Goal: Task Accomplishment & Management: Manage account settings

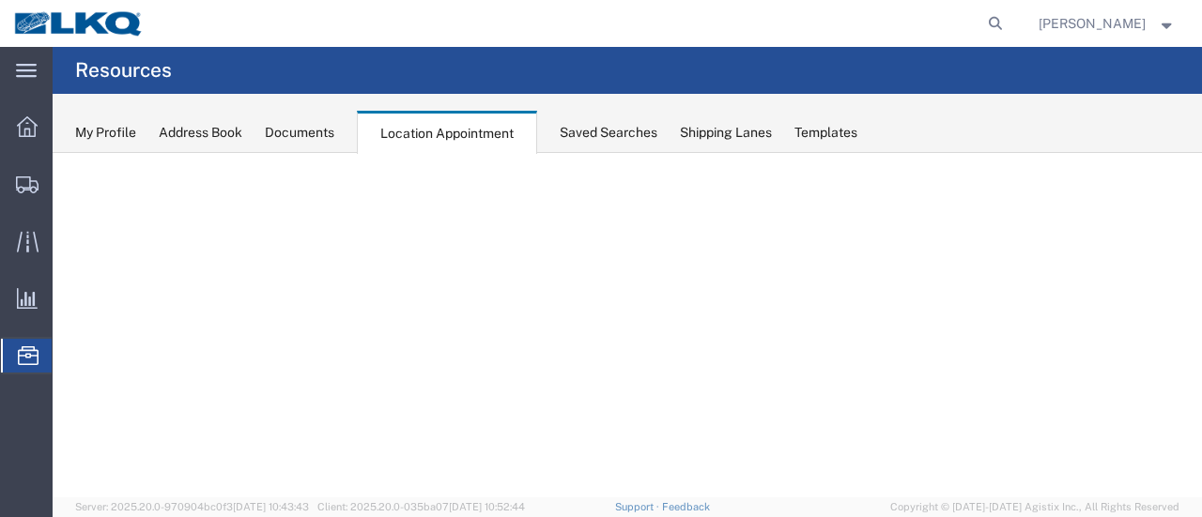
select select "28716"
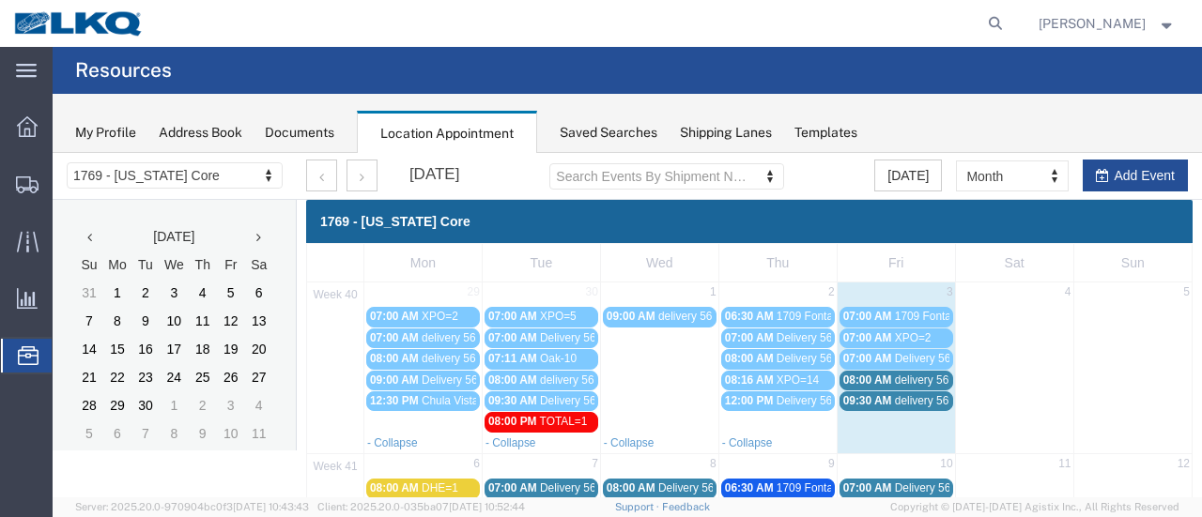
scroll to position [94, 0]
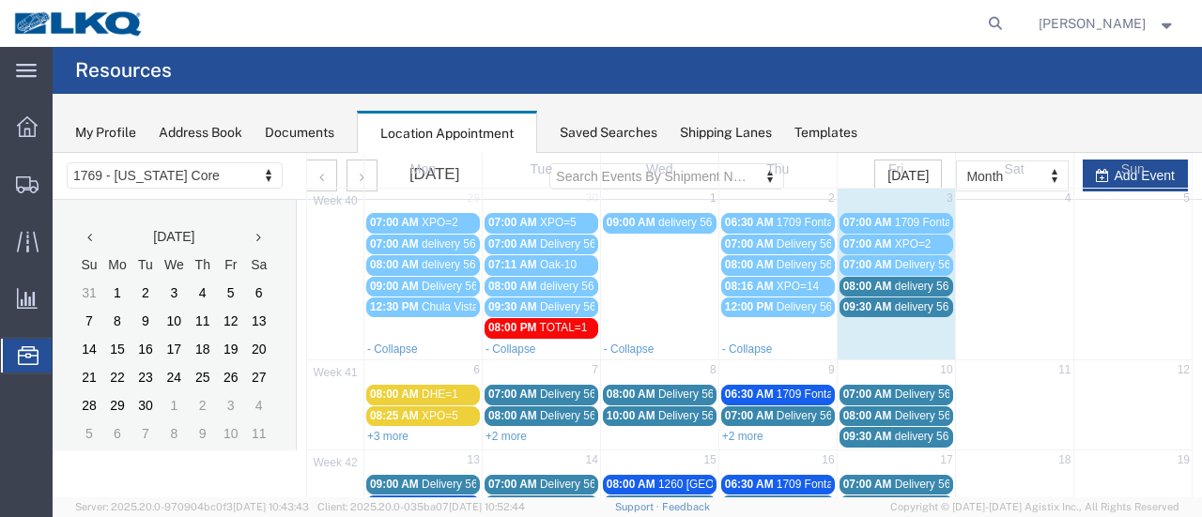
click at [857, 303] on span "09:30 AM" at bounding box center [867, 306] width 49 height 13
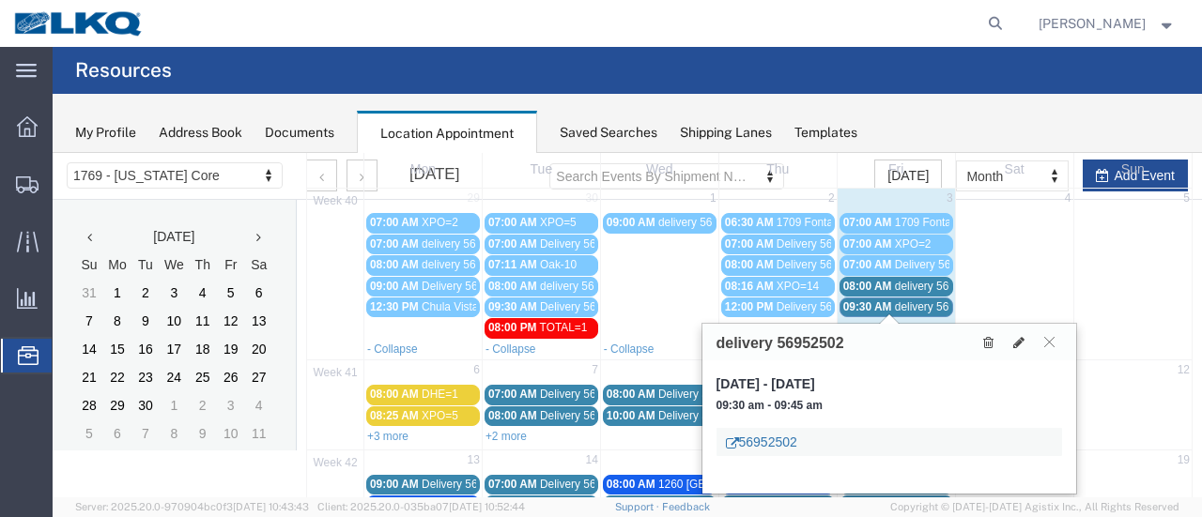
click at [785, 447] on link "56952502" at bounding box center [761, 442] width 71 height 19
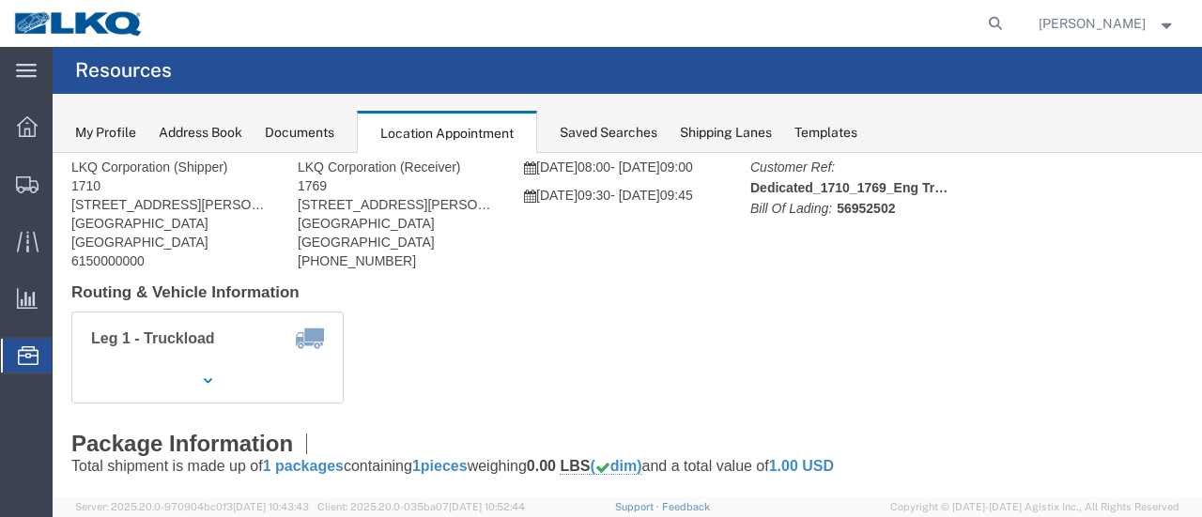
click at [303, 136] on div "Documents" at bounding box center [299, 133] width 69 height 20
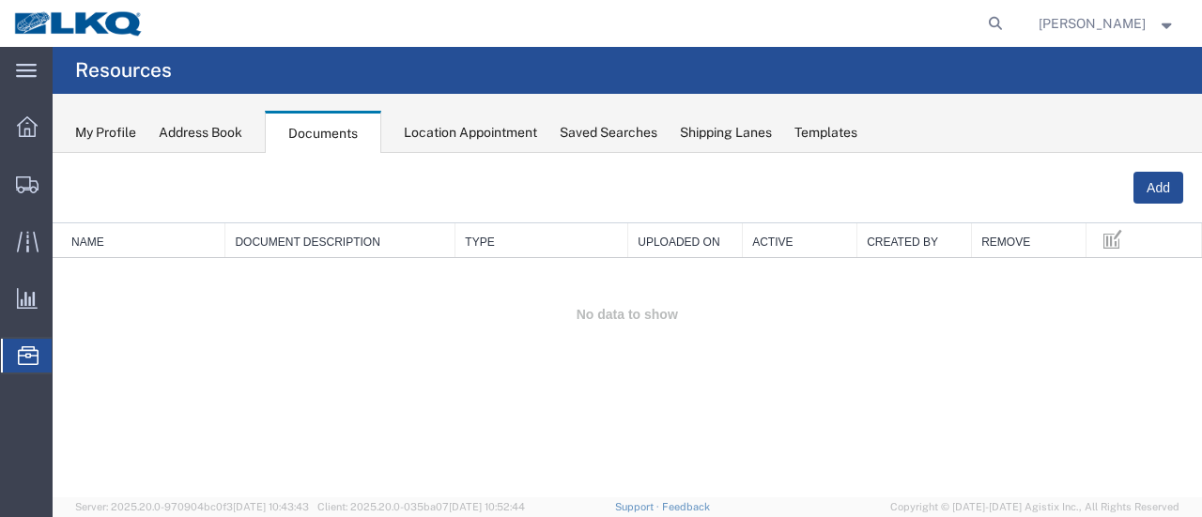
click at [472, 134] on div "Location Appointment" at bounding box center [470, 133] width 133 height 20
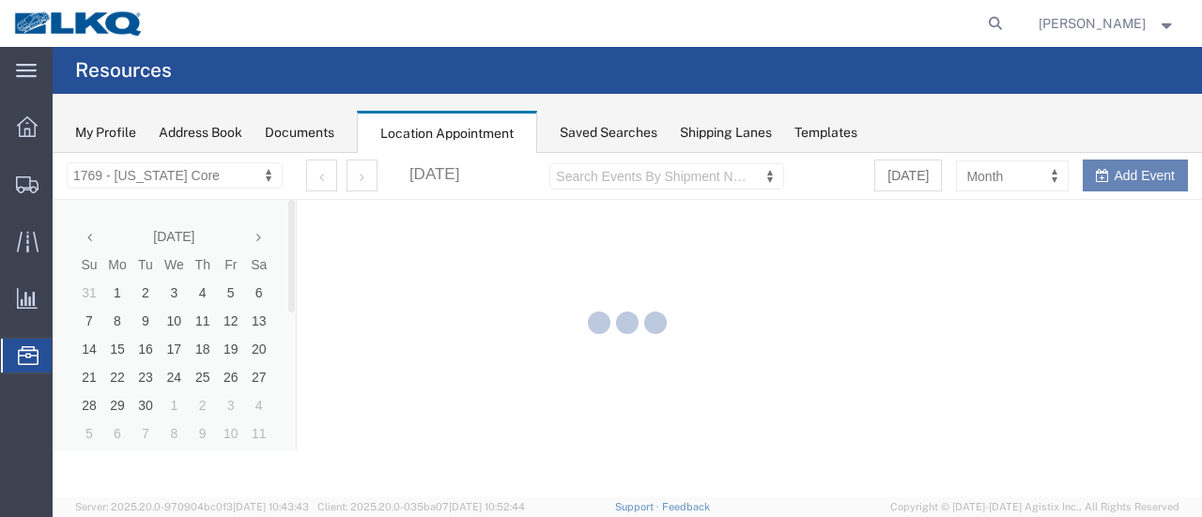
select select "28716"
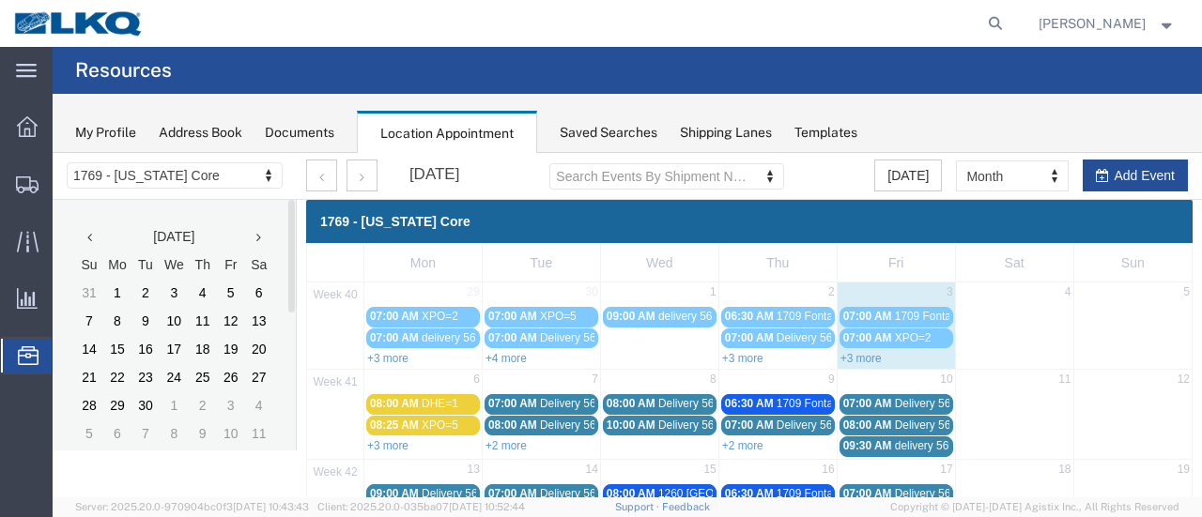
scroll to position [94, 0]
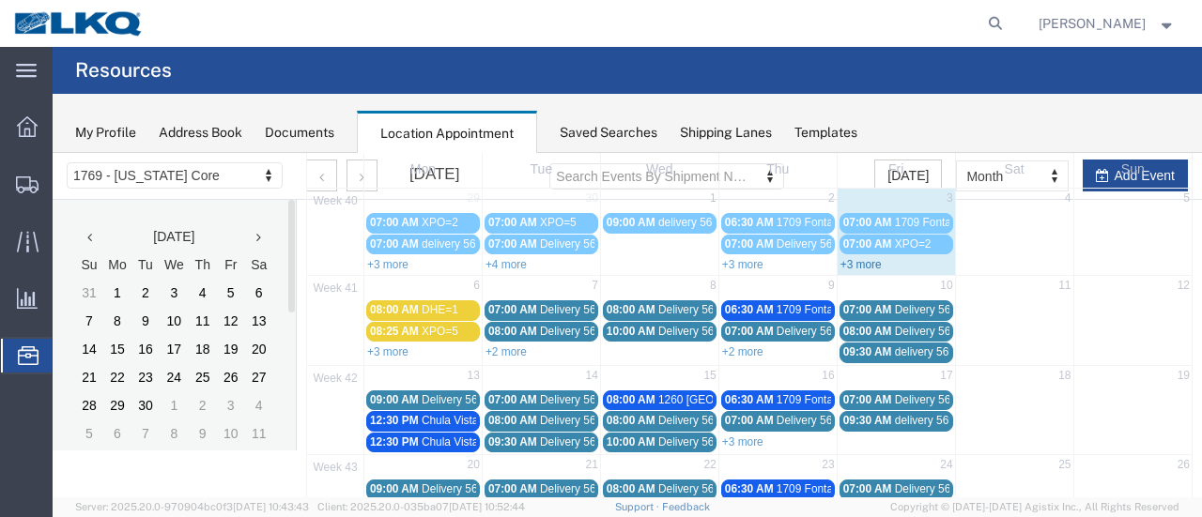
click at [860, 260] on link "+3 more" at bounding box center [860, 264] width 41 height 13
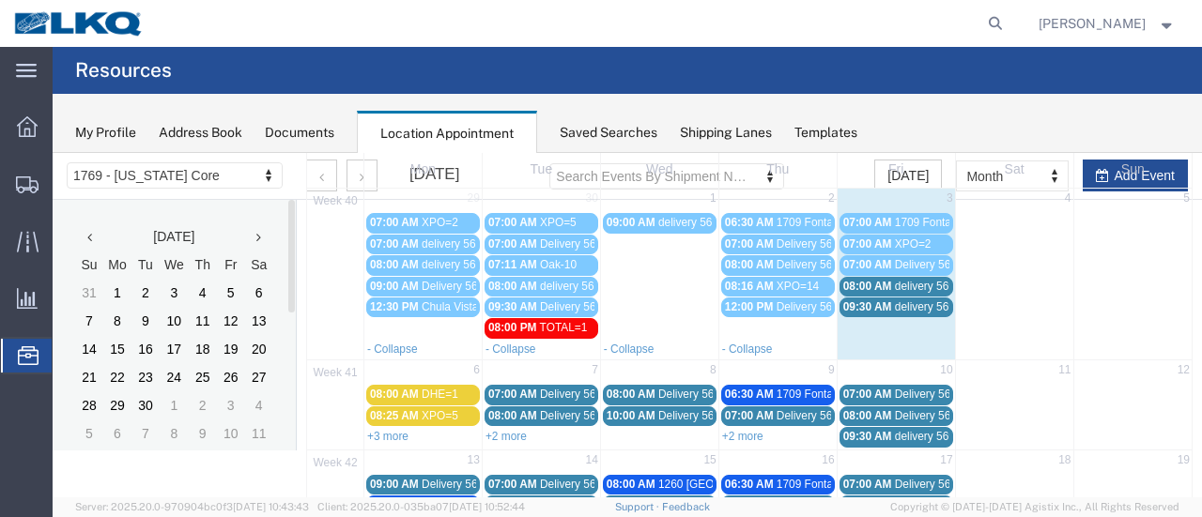
click at [900, 306] on span "delivery 56952502" at bounding box center [940, 306] width 91 height 13
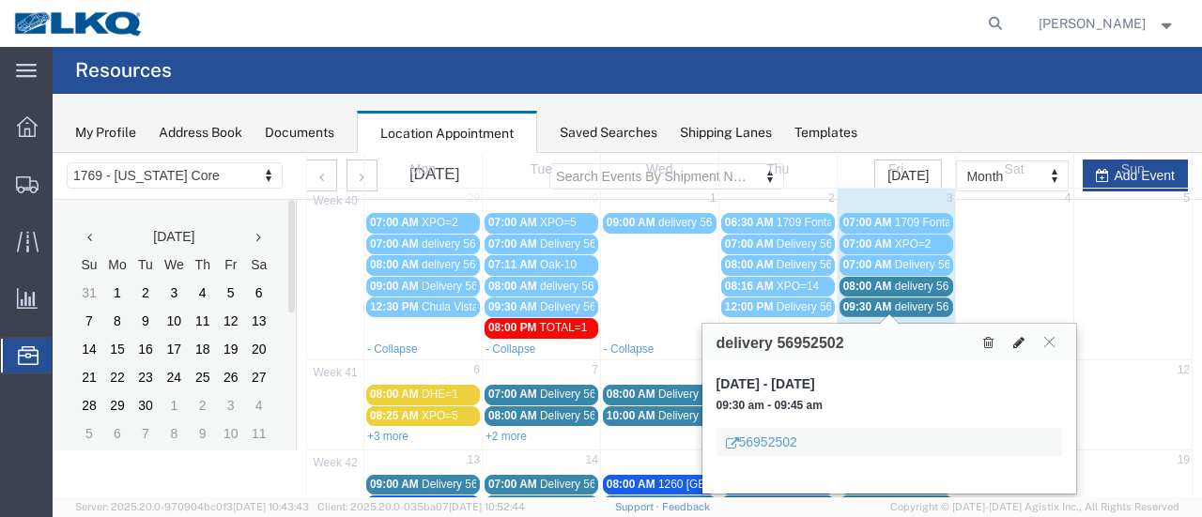
click at [1018, 340] on icon at bounding box center [1018, 342] width 11 height 13
select select "1"
select select
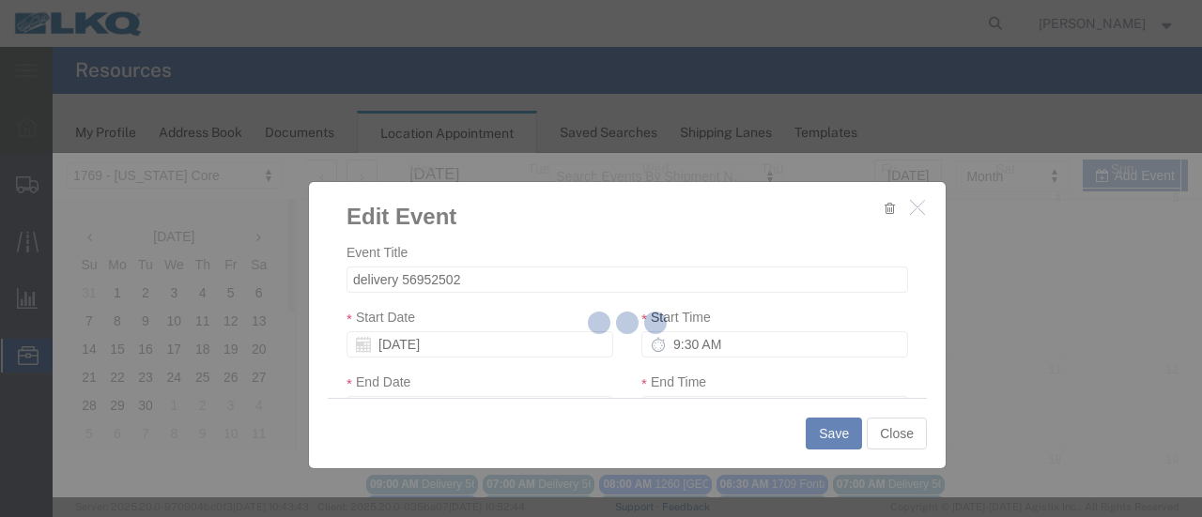
select select
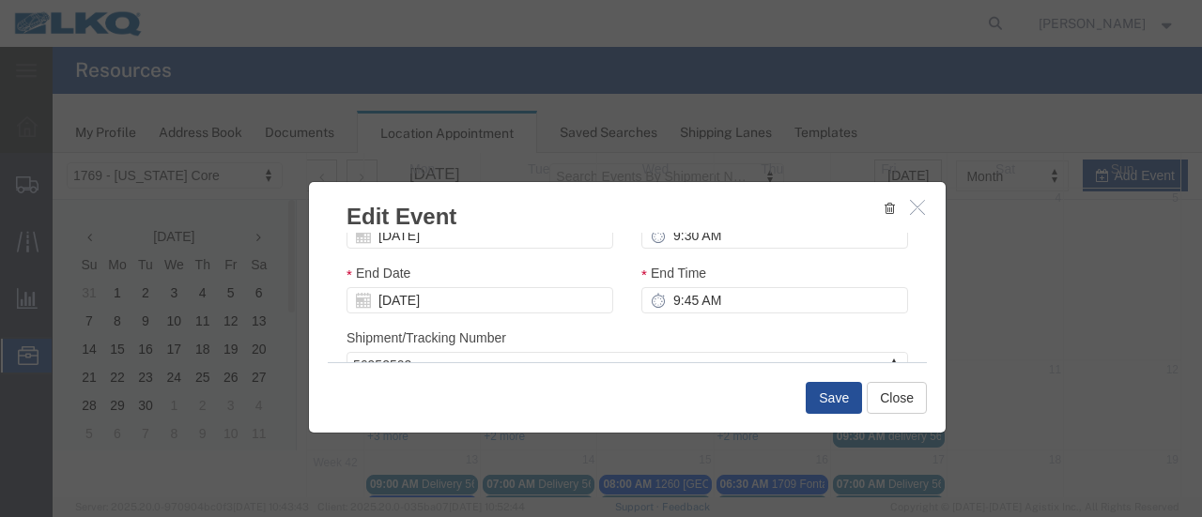
scroll to position [282, 0]
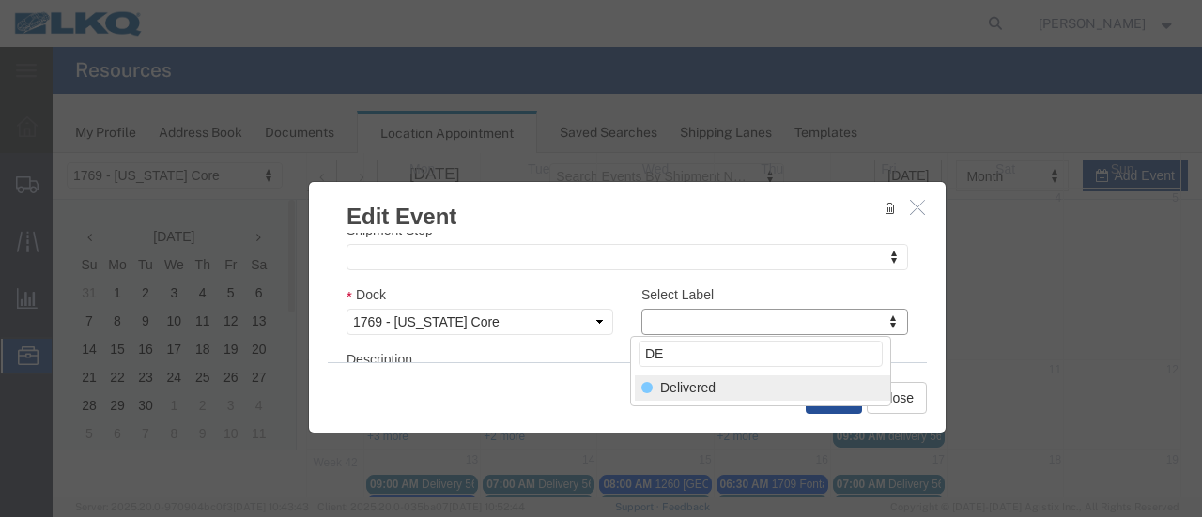
type input "DE"
select select "40"
click at [833, 402] on button "Save" at bounding box center [834, 398] width 56 height 32
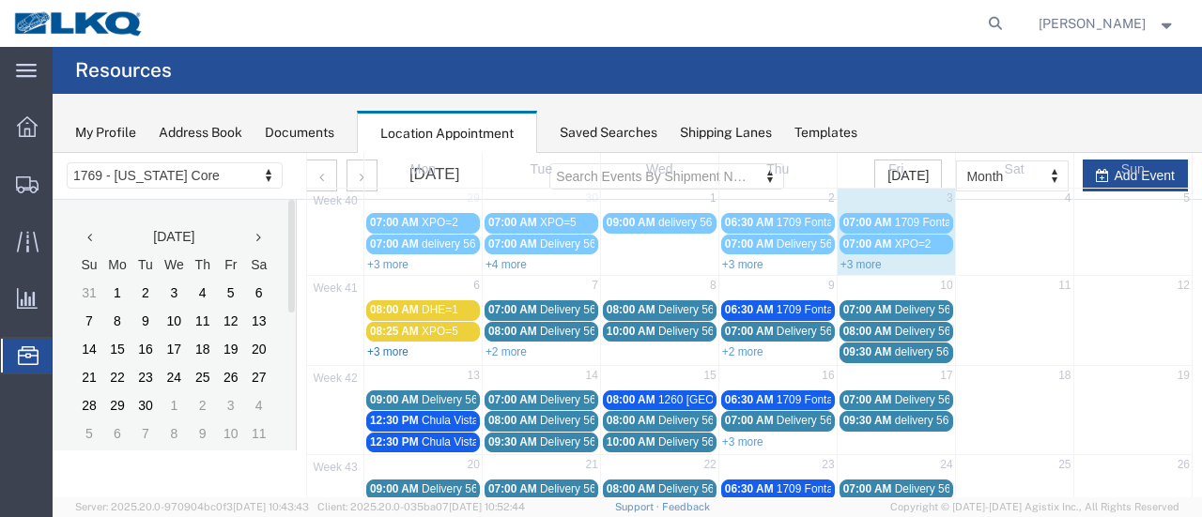
click at [395, 350] on link "+3 more" at bounding box center [387, 352] width 41 height 13
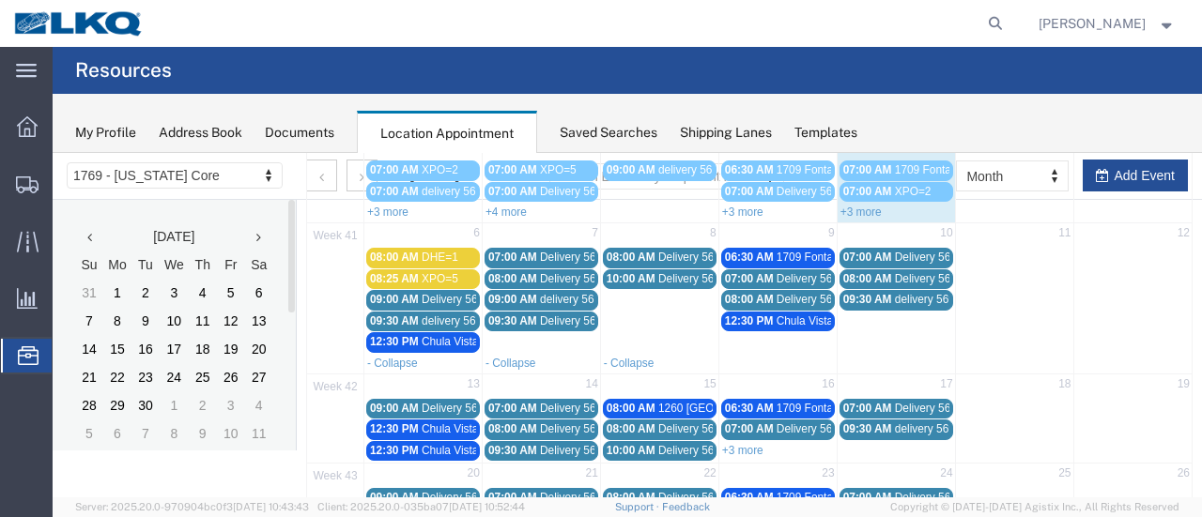
scroll to position [188, 0]
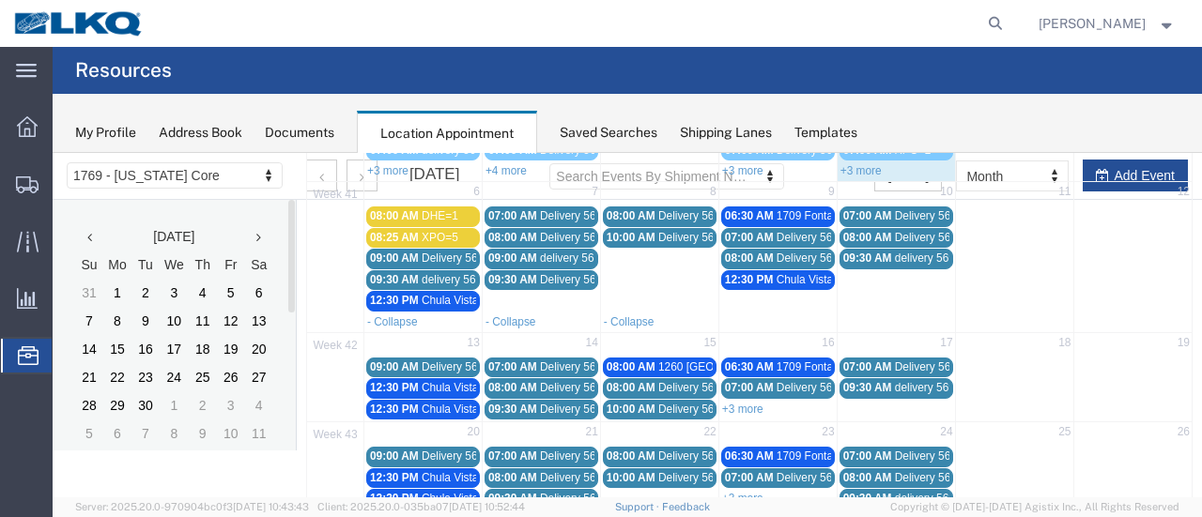
click at [417, 294] on span "12:30 PM" at bounding box center [394, 300] width 49 height 13
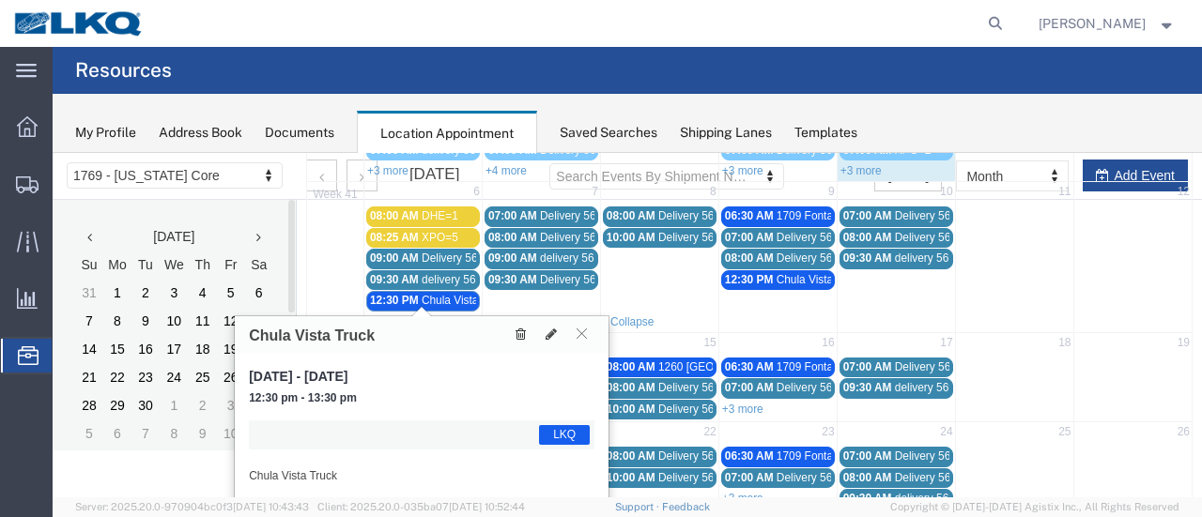
click at [520, 329] on icon at bounding box center [520, 334] width 10 height 13
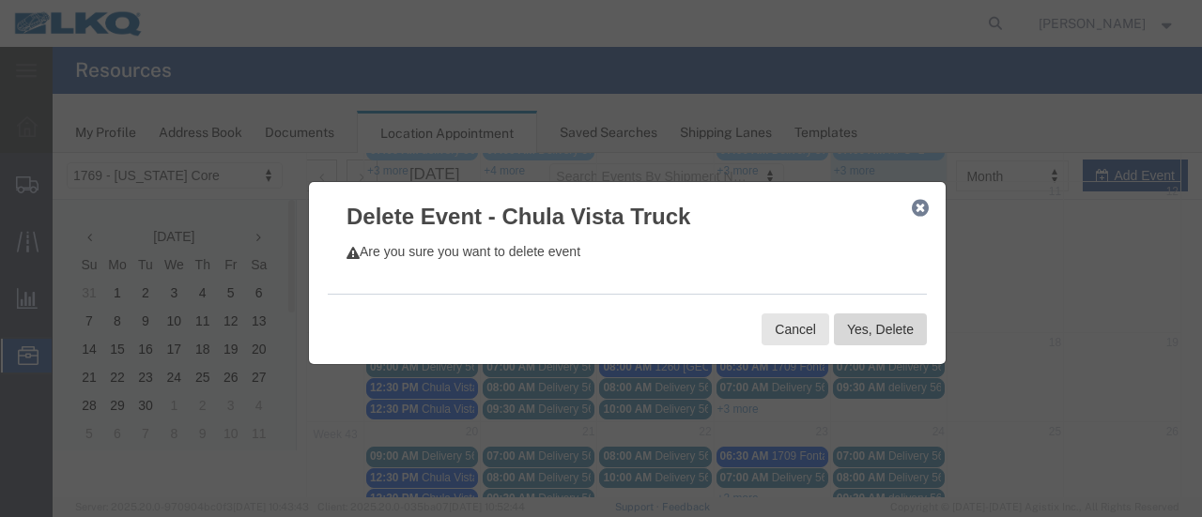
click at [873, 328] on button "Yes, Delete" at bounding box center [880, 330] width 93 height 32
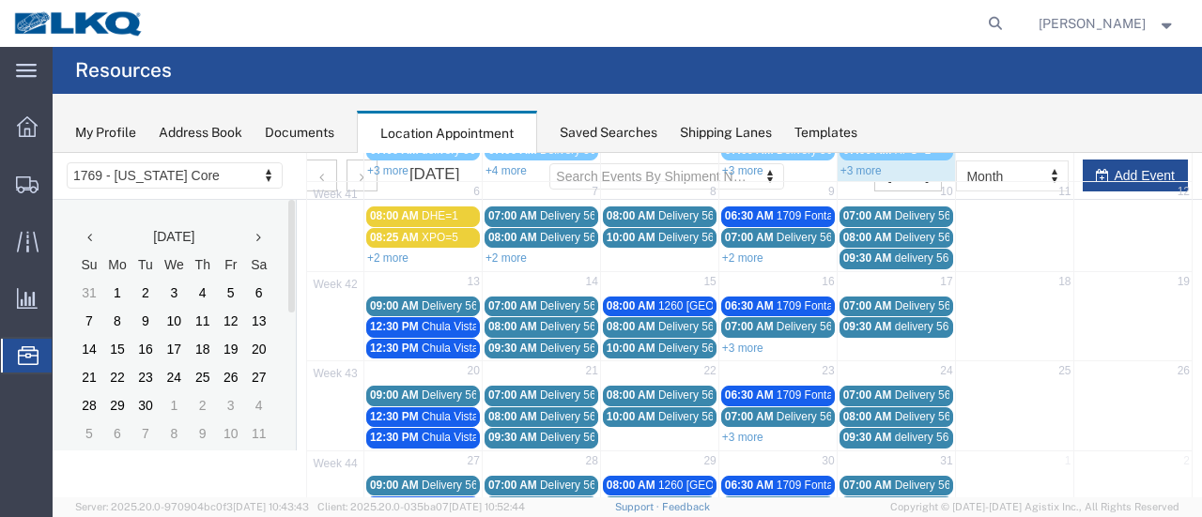
click at [740, 342] on link "+3 more" at bounding box center [742, 348] width 41 height 13
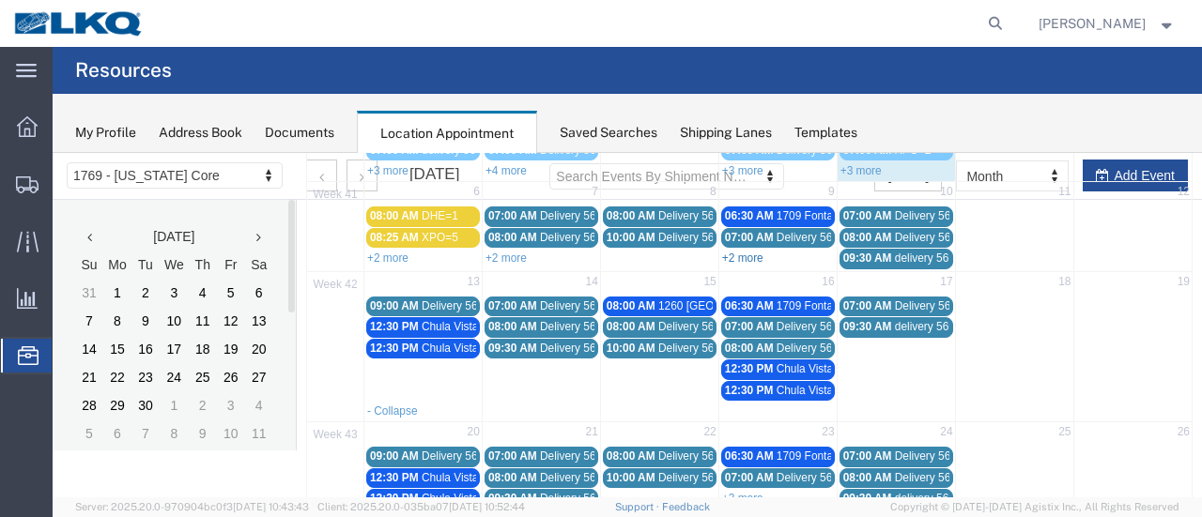
click at [748, 252] on link "+2 more" at bounding box center [742, 258] width 41 height 13
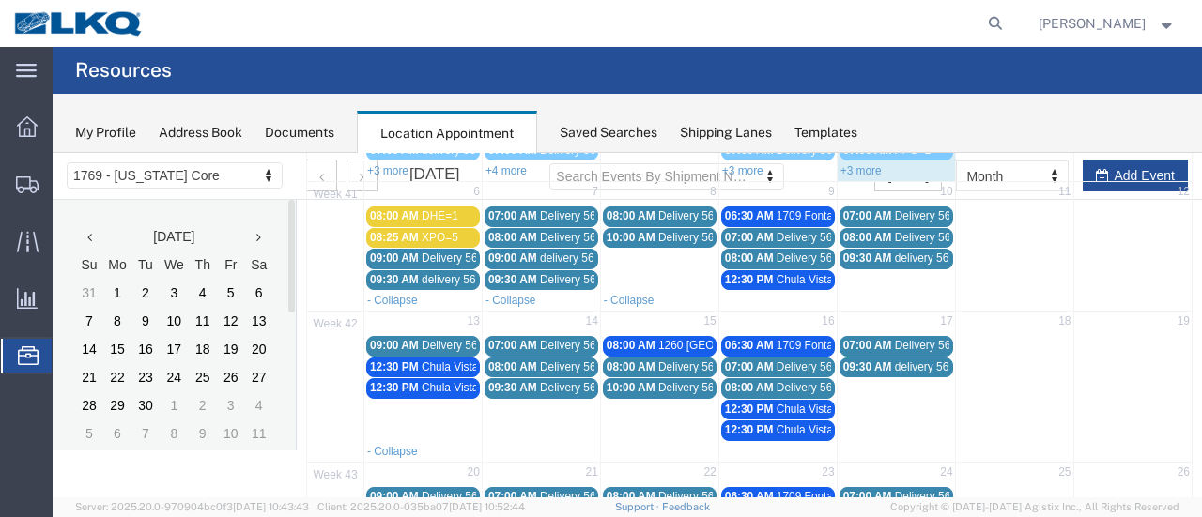
click at [766, 423] on span "12:30 PM" at bounding box center [749, 429] width 49 height 13
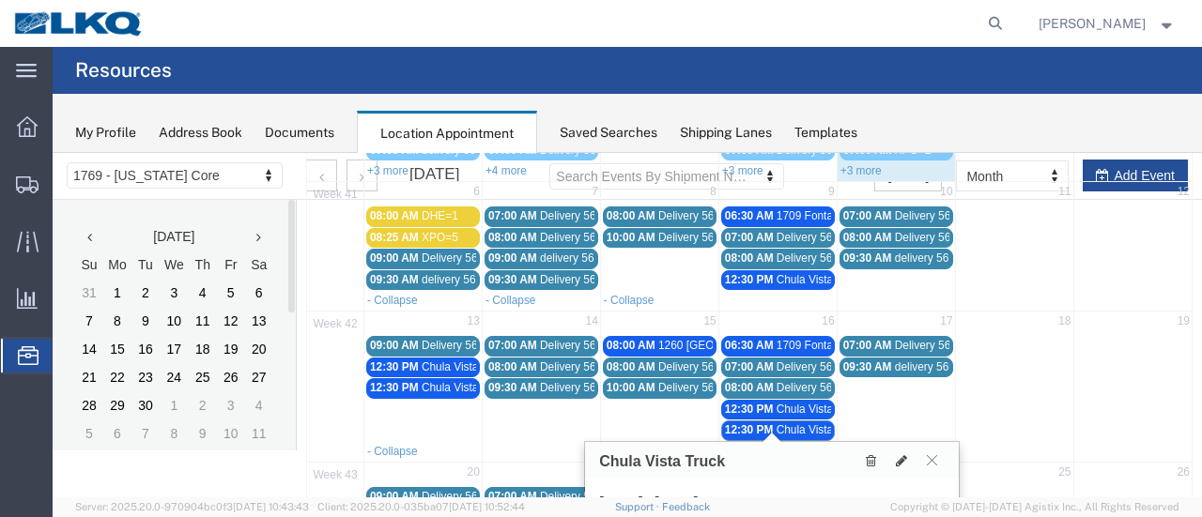
click at [777, 403] on span "Chula Vista Truck" at bounding box center [820, 409] width 87 height 13
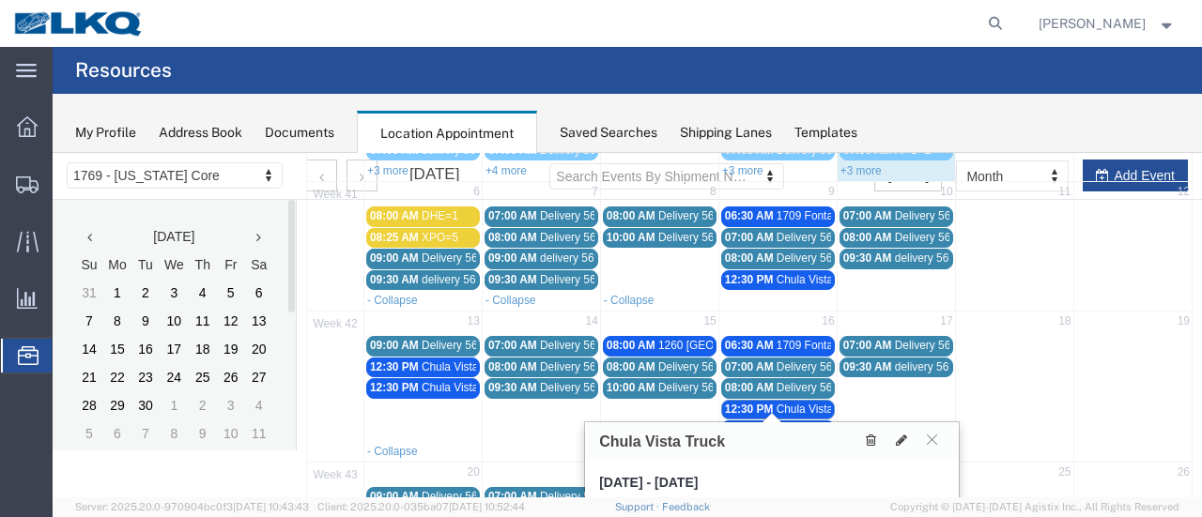
click at [868, 440] on icon at bounding box center [871, 440] width 10 height 13
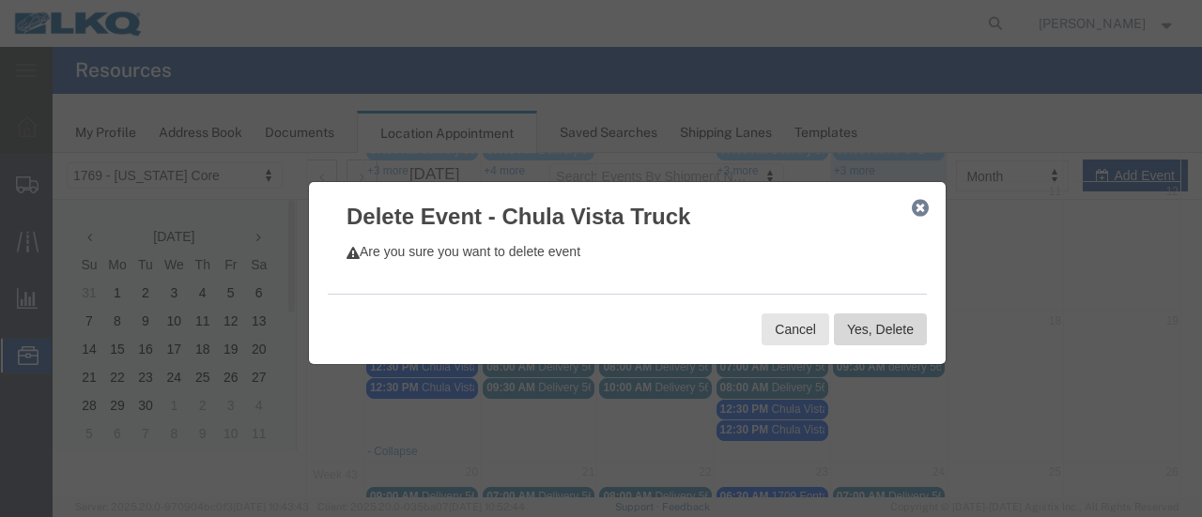
click at [866, 329] on button "Yes, Delete" at bounding box center [880, 330] width 93 height 32
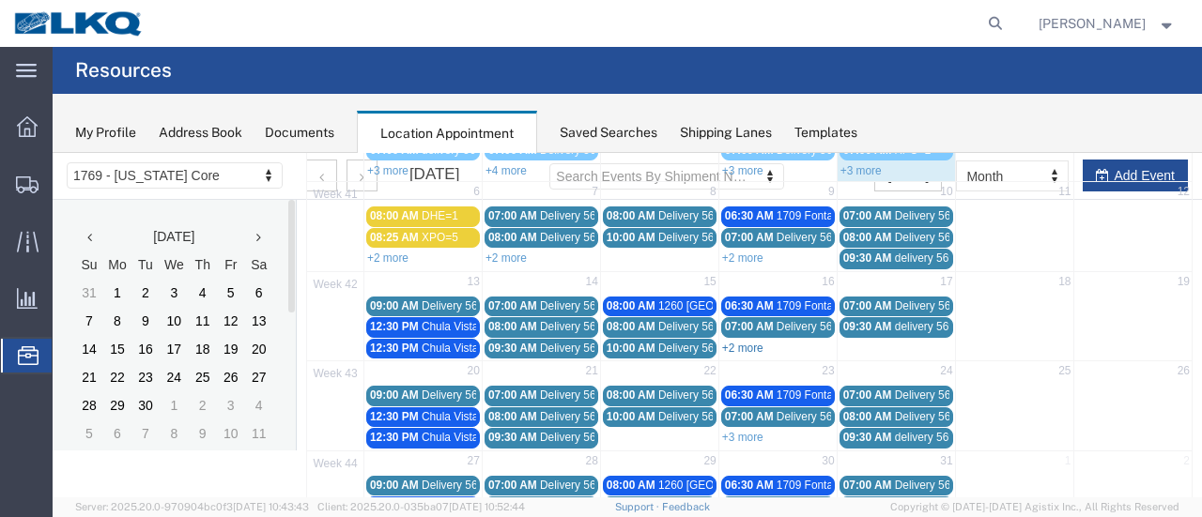
click at [736, 342] on link "+2 more" at bounding box center [742, 348] width 41 height 13
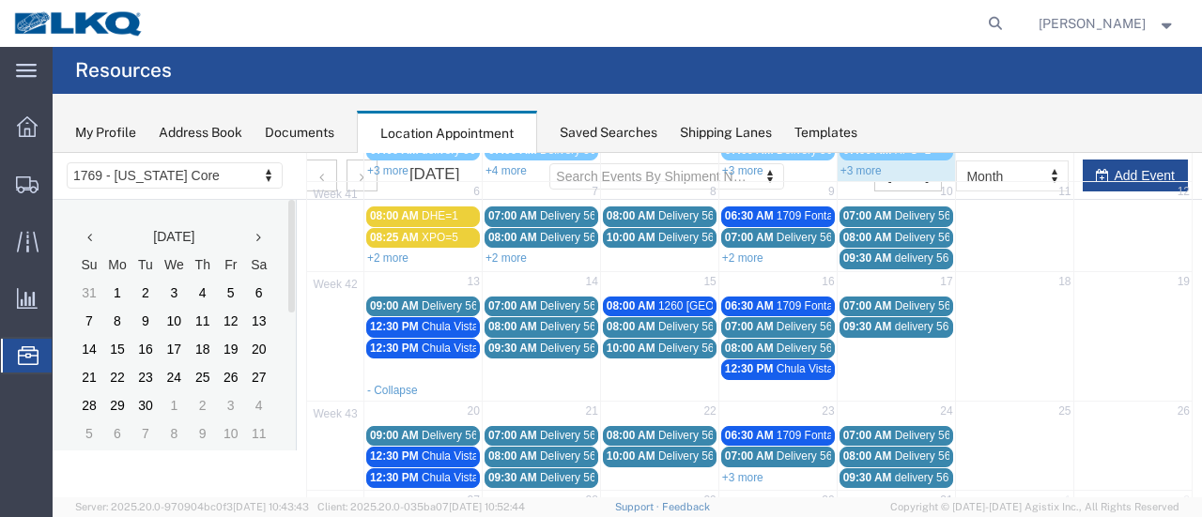
click at [419, 325] on div "12:30 PM Chula Vista Truck" at bounding box center [423, 327] width 106 height 14
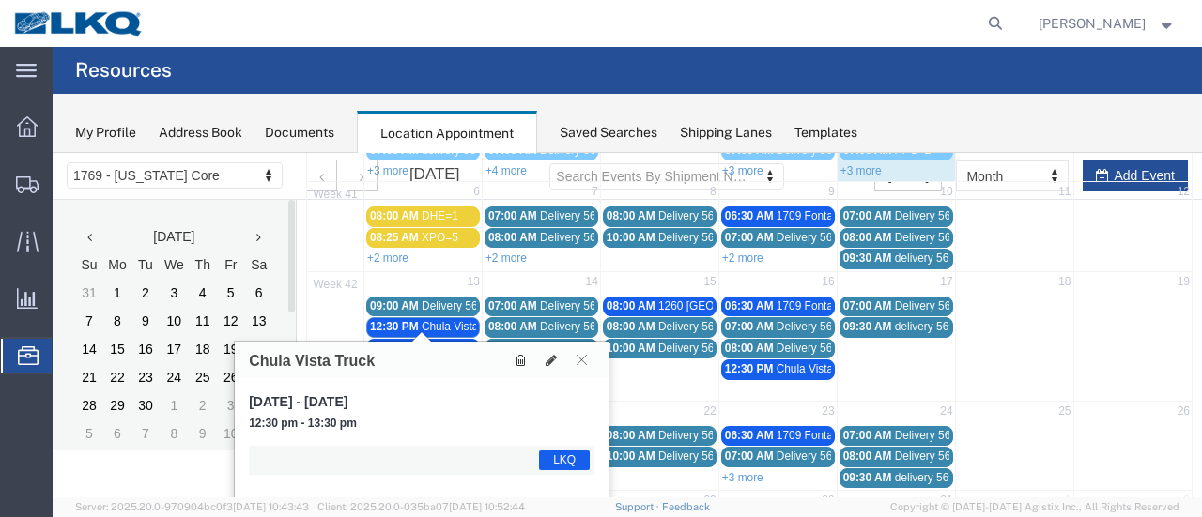
click at [521, 361] on icon at bounding box center [520, 360] width 10 height 13
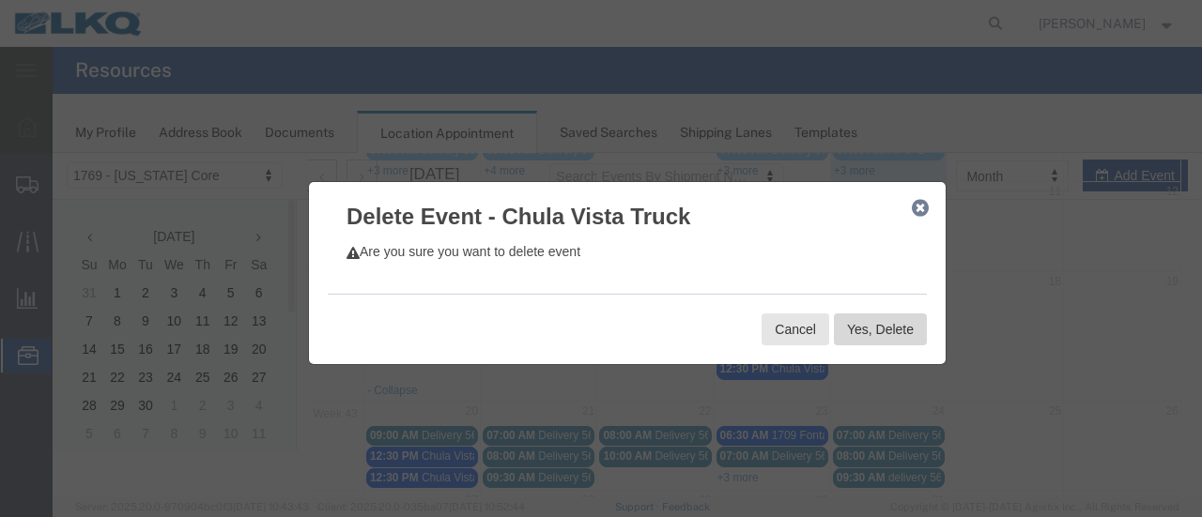
click at [851, 331] on button "Yes, Delete" at bounding box center [880, 330] width 93 height 32
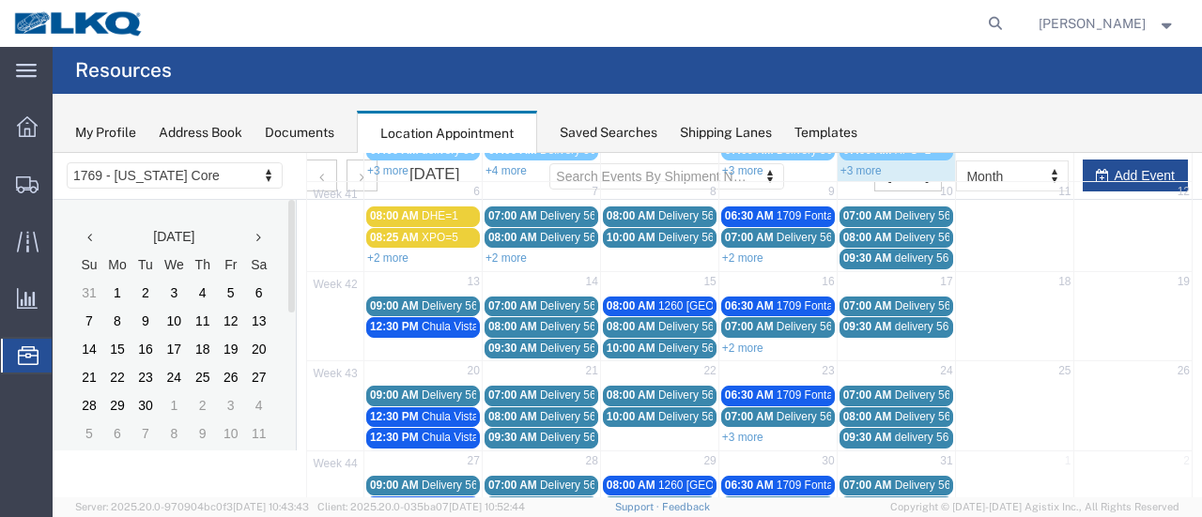
click at [427, 324] on span "Chula Vista Truck" at bounding box center [465, 326] width 87 height 13
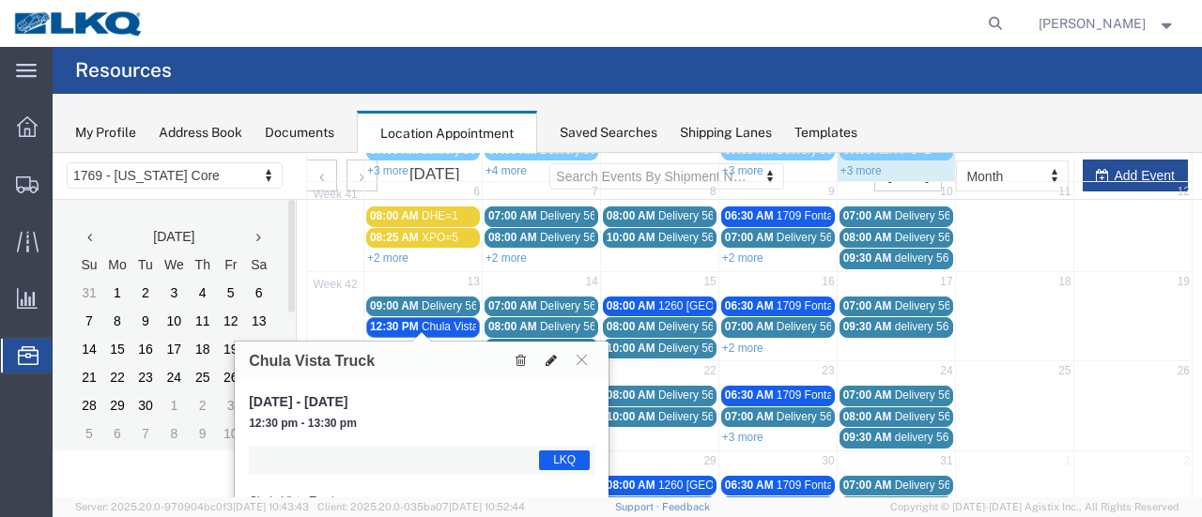
click at [550, 358] on icon at bounding box center [551, 360] width 11 height 13
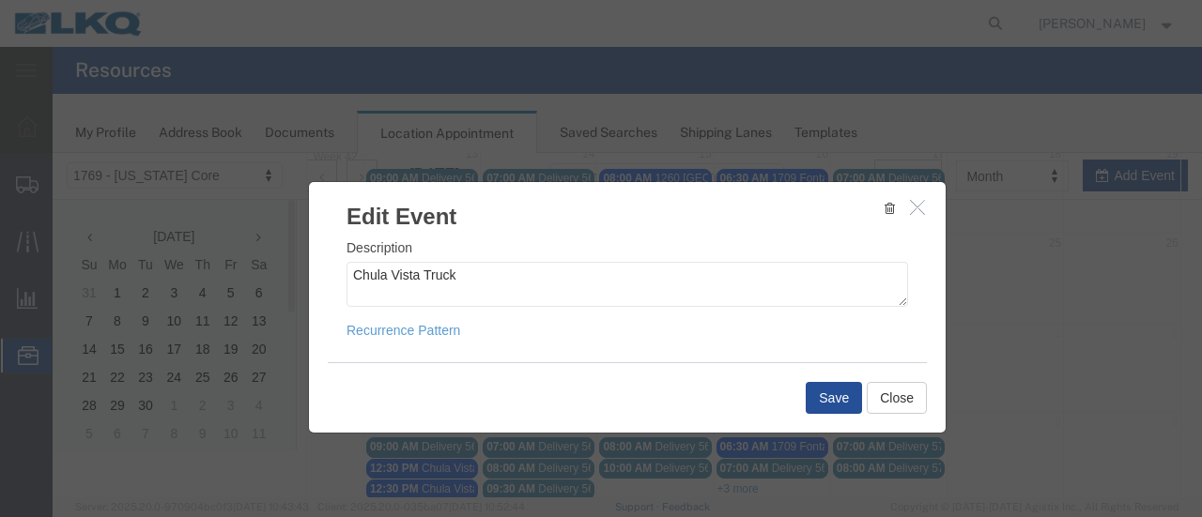
scroll to position [326, 0]
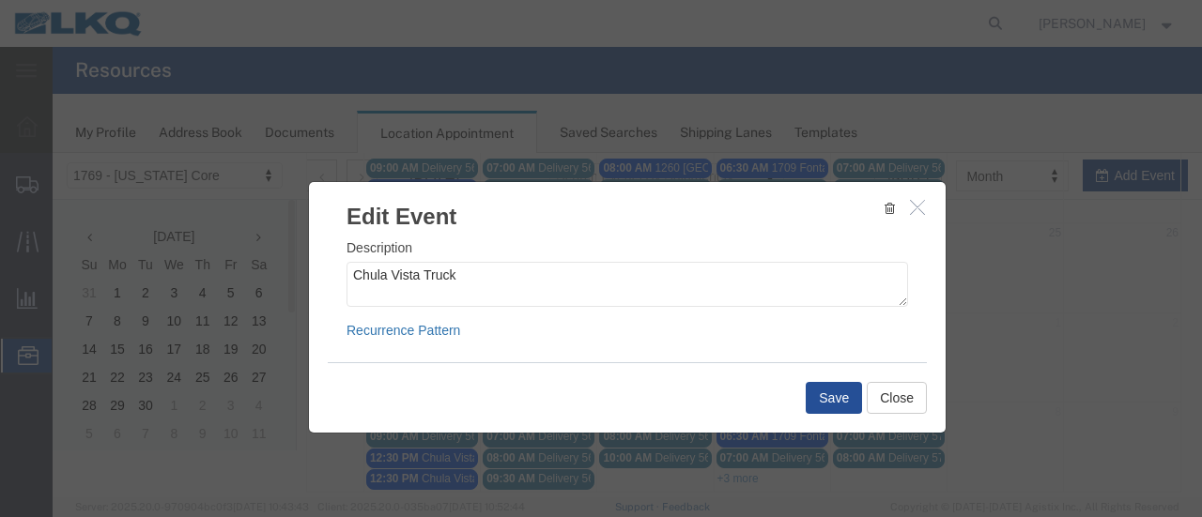
click at [391, 326] on link "Recurrence Pattern" at bounding box center [403, 330] width 114 height 15
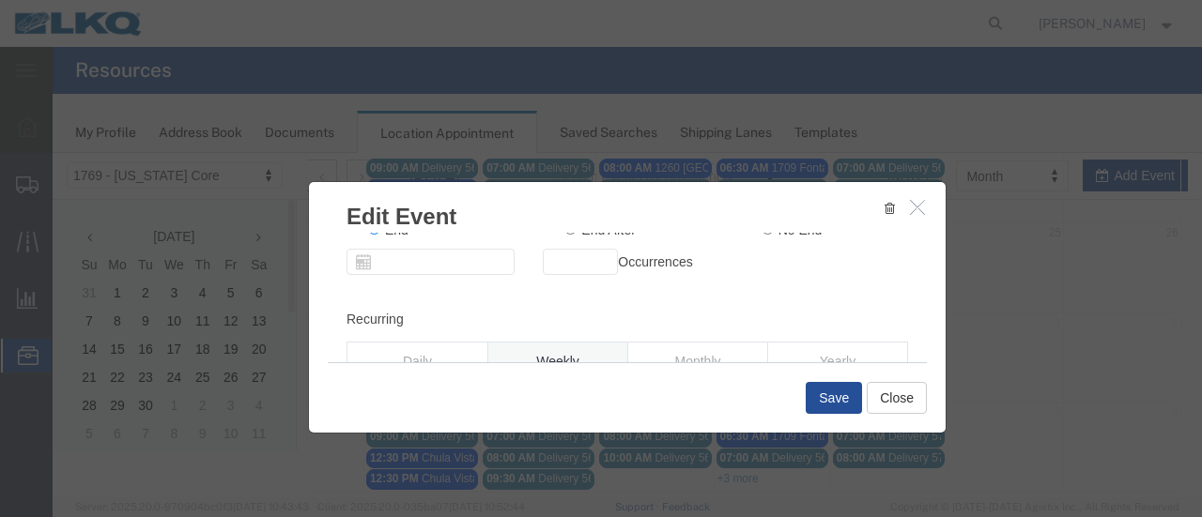
scroll to position [405, 0]
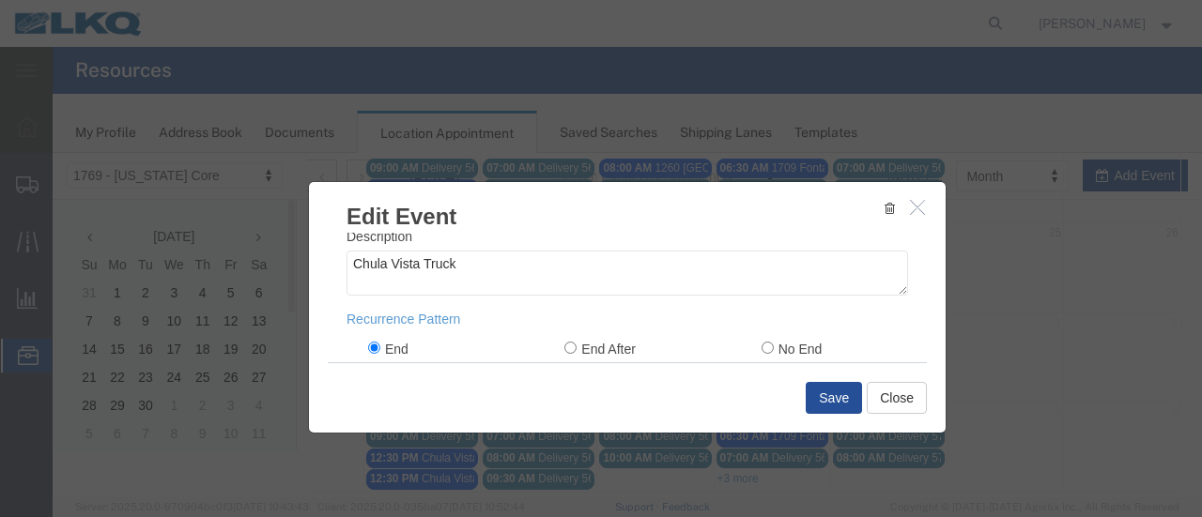
click at [369, 345] on input "End" at bounding box center [374, 348] width 12 height 12
radio input "true"
click at [822, 397] on button "Save" at bounding box center [834, 398] width 56 height 32
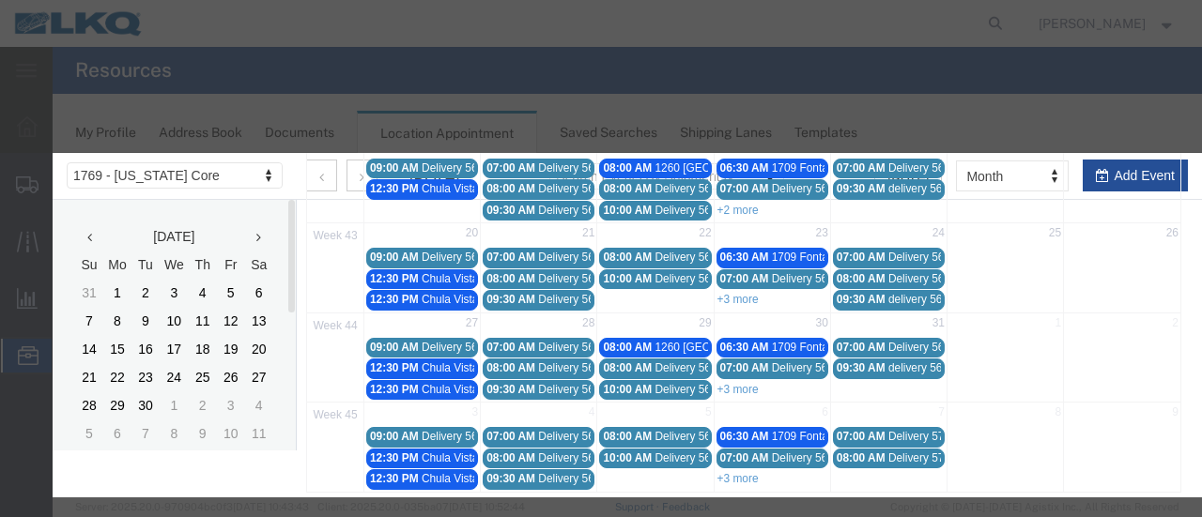
scroll to position [393, 0]
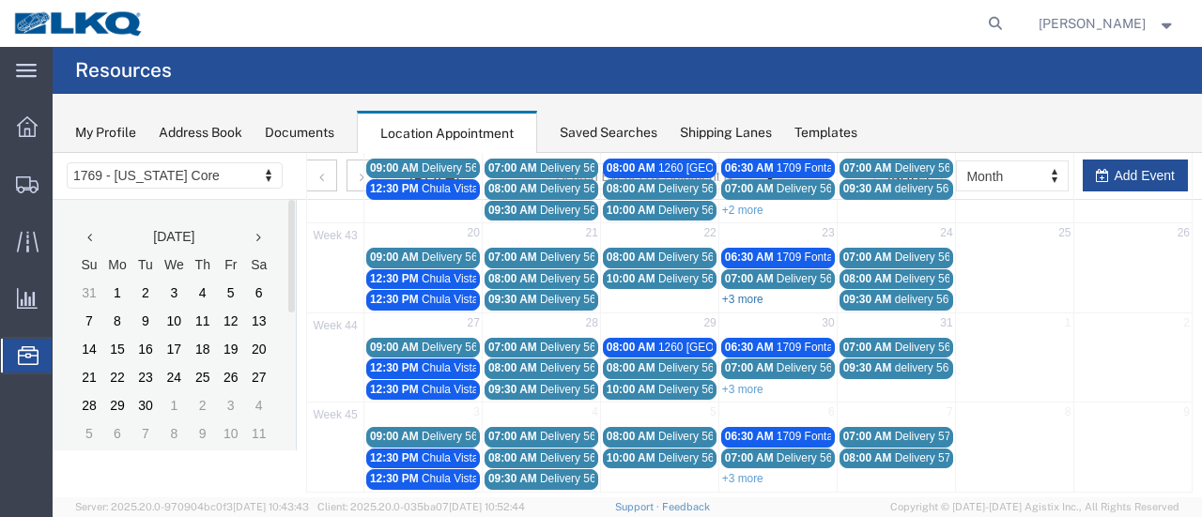
click at [739, 293] on link "+3 more" at bounding box center [742, 299] width 41 height 13
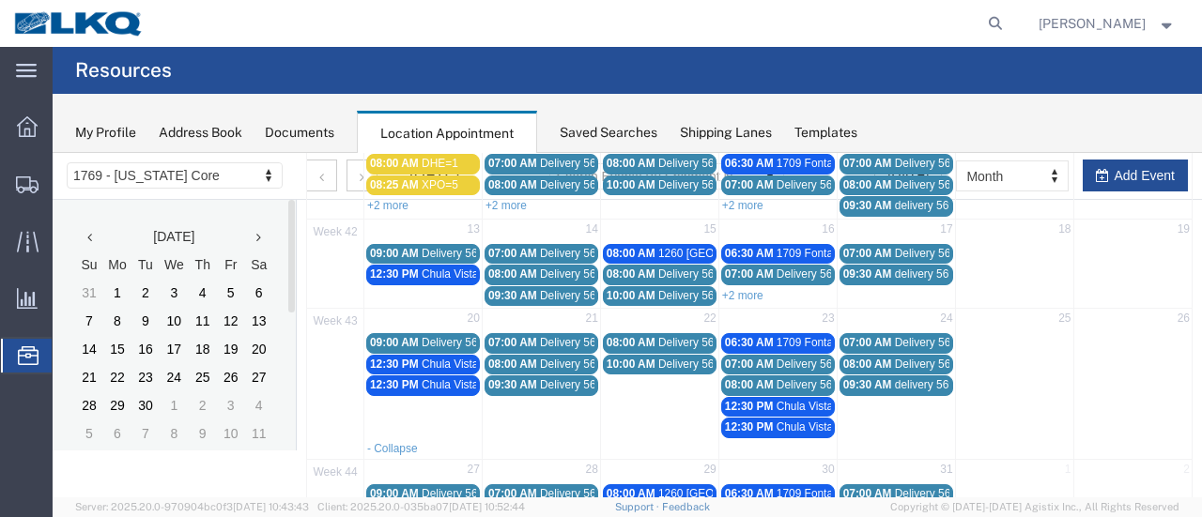
scroll to position [138, 0]
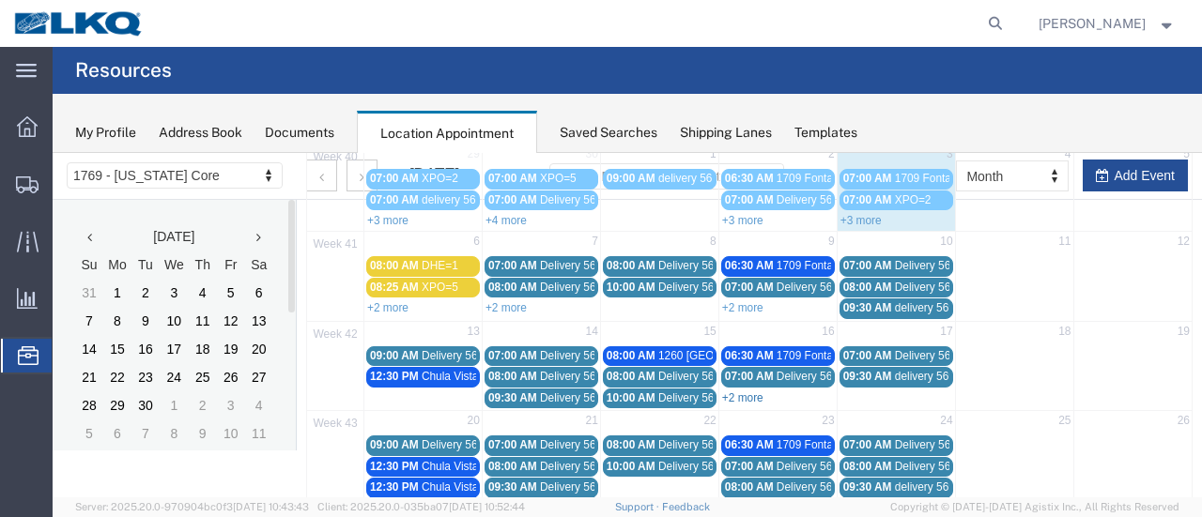
click at [743, 392] on link "+2 more" at bounding box center [742, 398] width 41 height 13
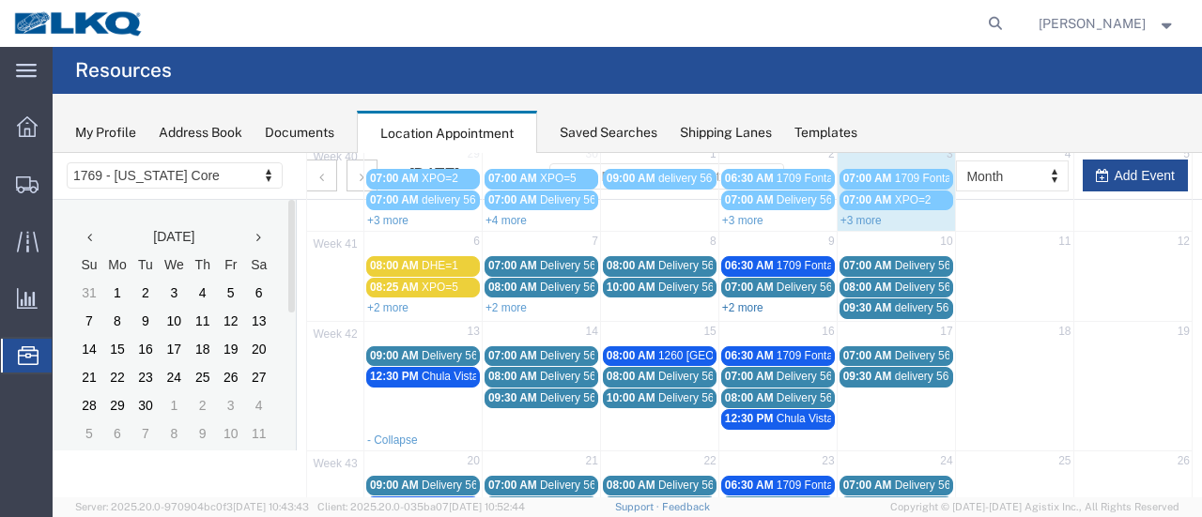
click at [737, 301] on link "+2 more" at bounding box center [742, 307] width 41 height 13
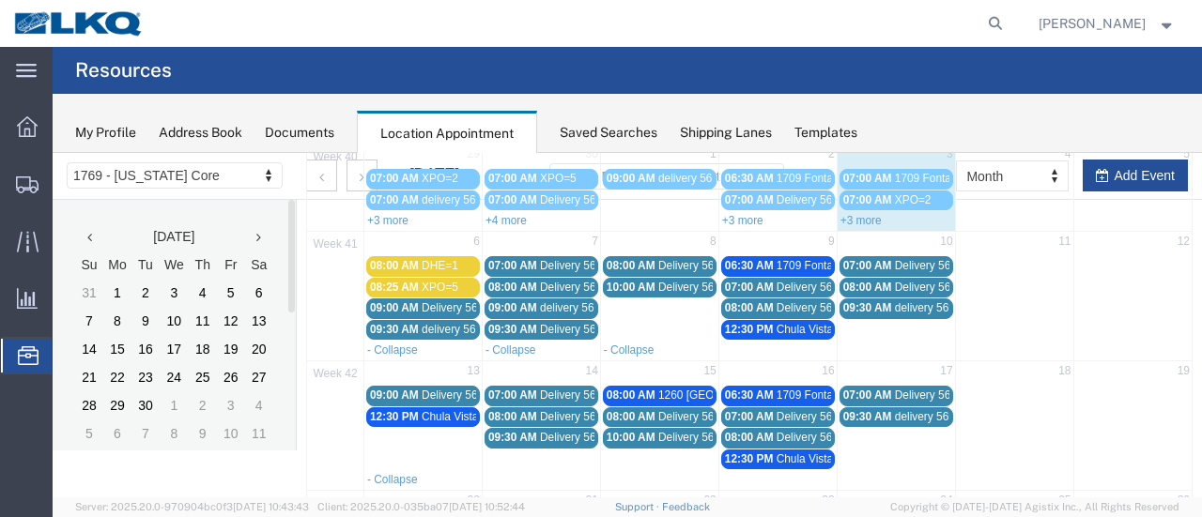
click at [760, 328] on span "12:30 PM" at bounding box center [749, 329] width 49 height 13
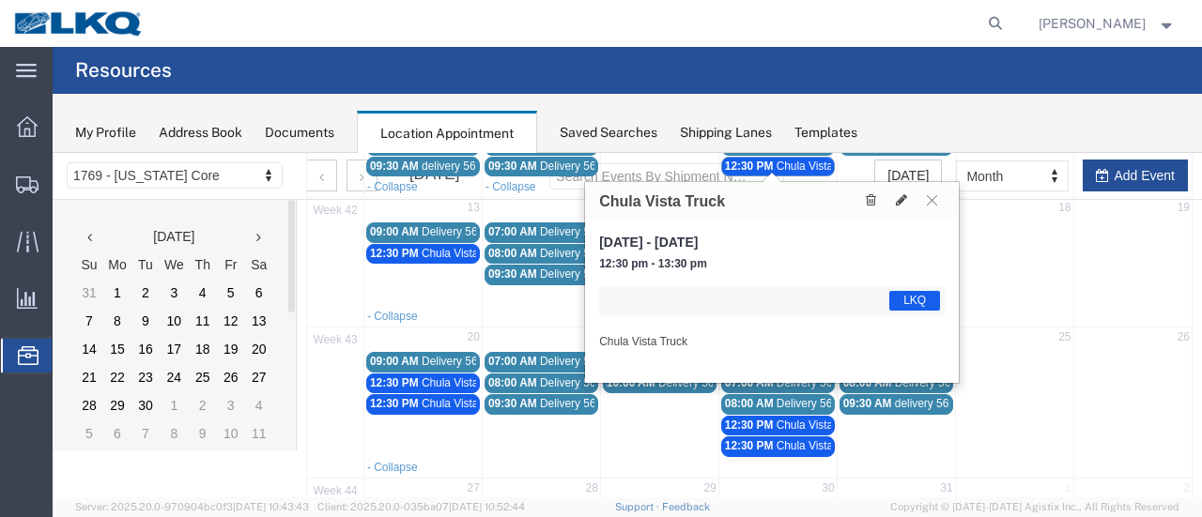
scroll to position [326, 0]
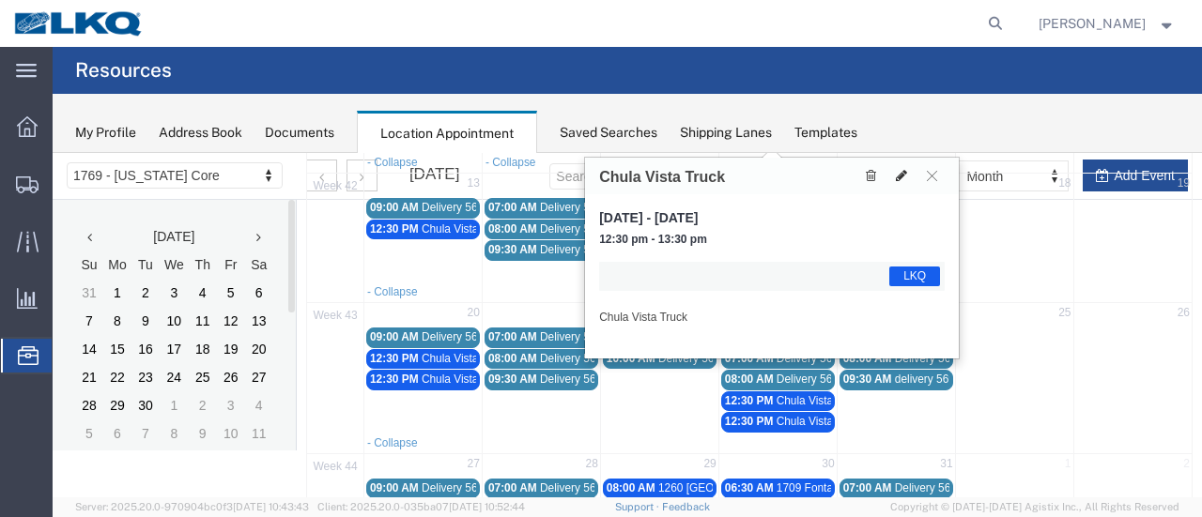
click at [899, 177] on icon at bounding box center [901, 175] width 11 height 13
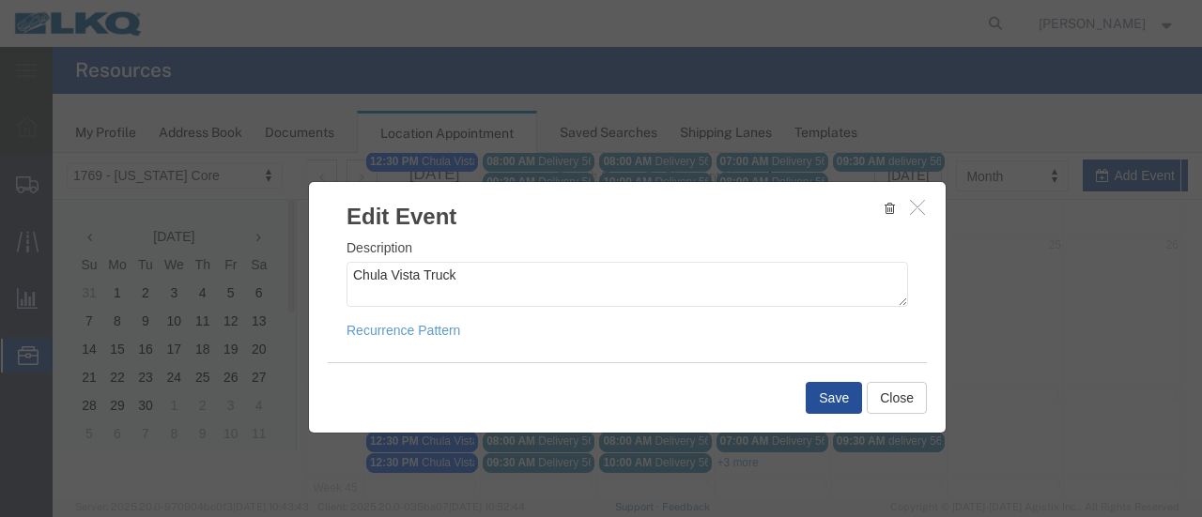
scroll to position [420, 0]
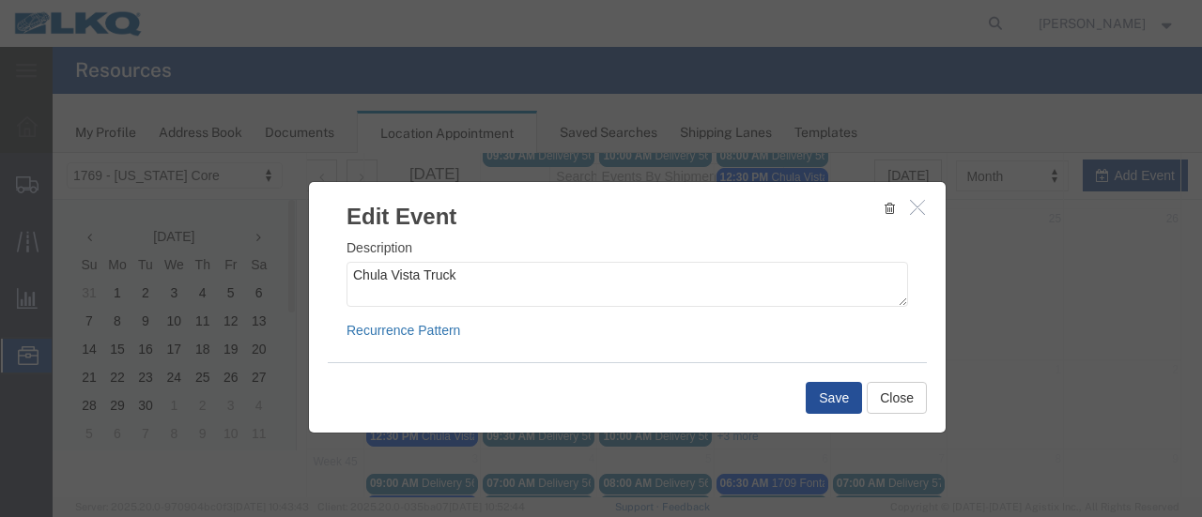
click at [399, 332] on link "Recurrence Pattern" at bounding box center [403, 330] width 114 height 15
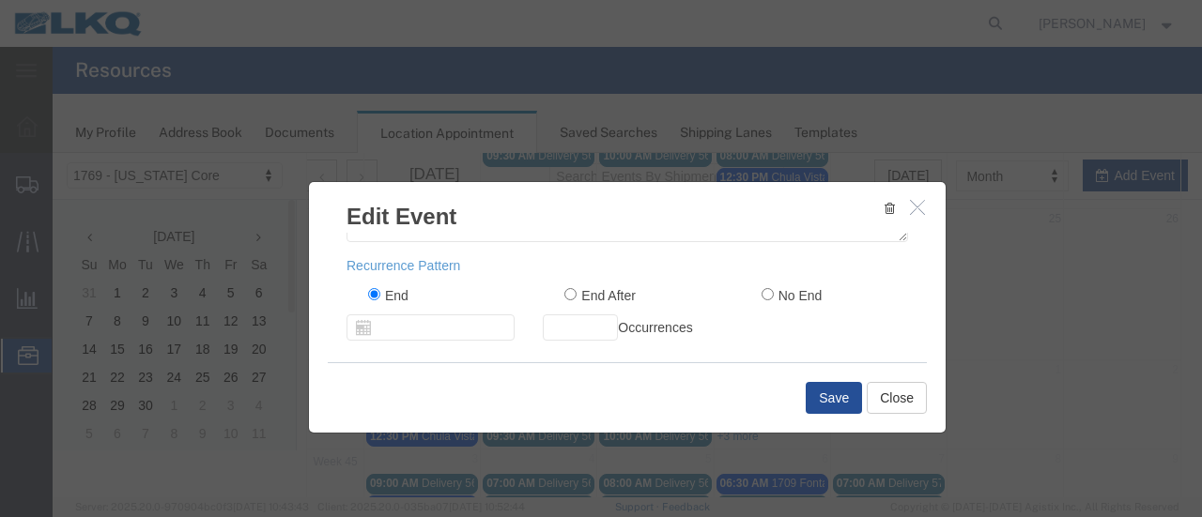
scroll to position [487, 0]
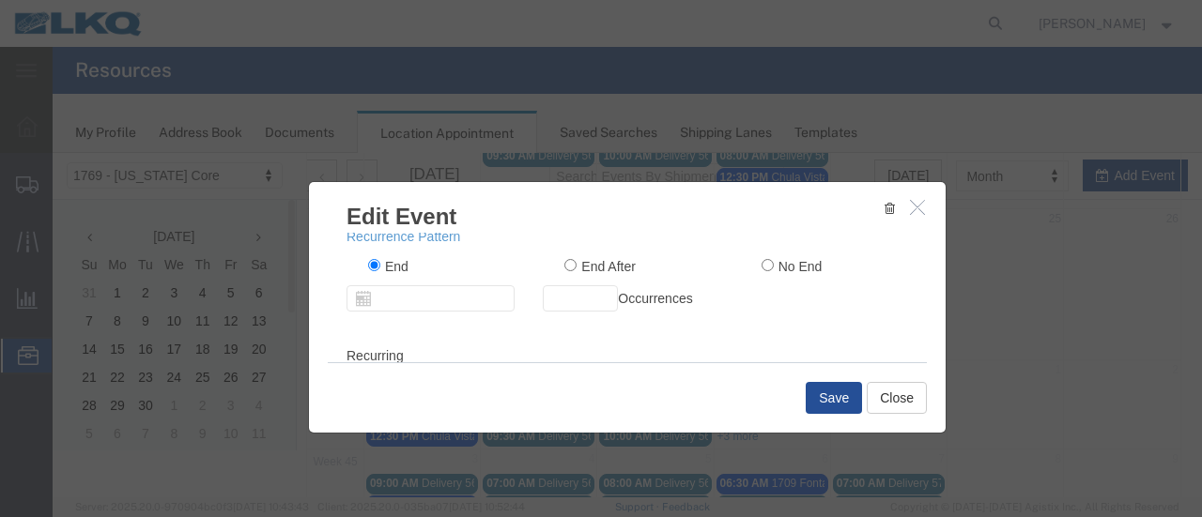
click at [368, 266] on input "End" at bounding box center [374, 265] width 12 height 12
radio input "true"
click at [823, 397] on button "Save" at bounding box center [834, 398] width 56 height 32
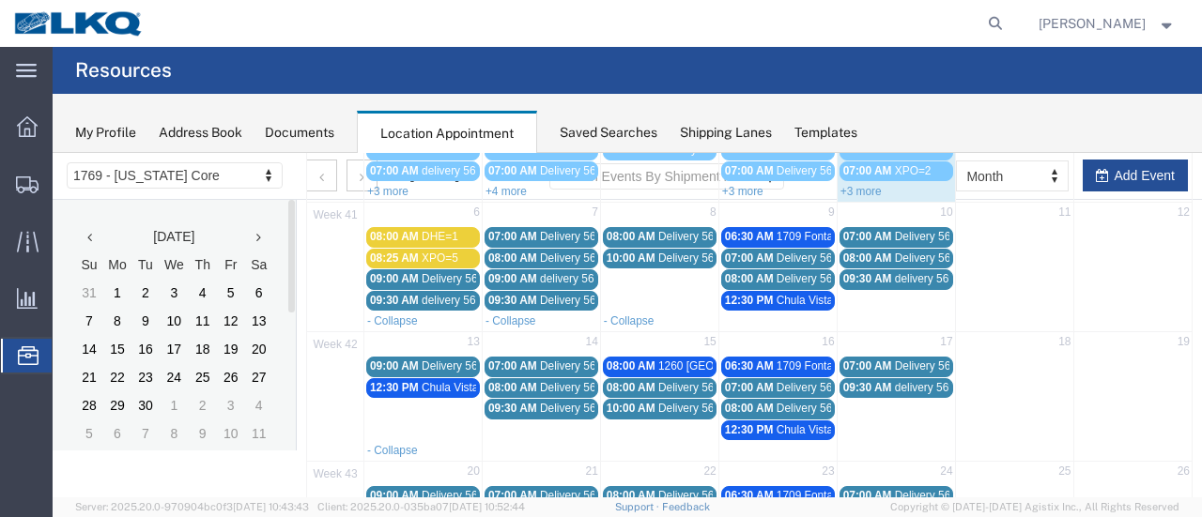
scroll to position [138, 0]
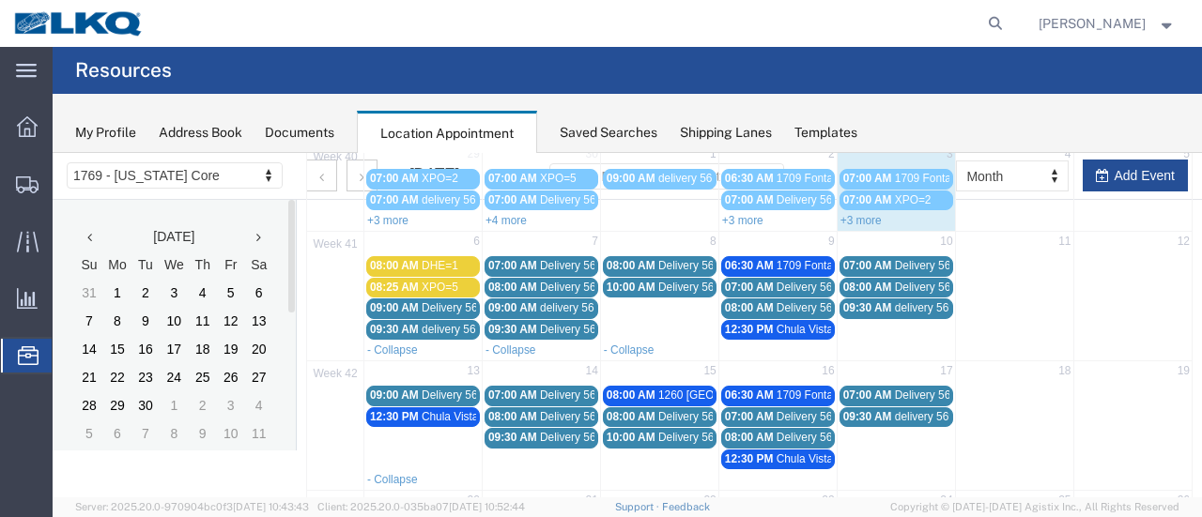
click at [408, 345] on link "- Collapse" at bounding box center [392, 350] width 51 height 13
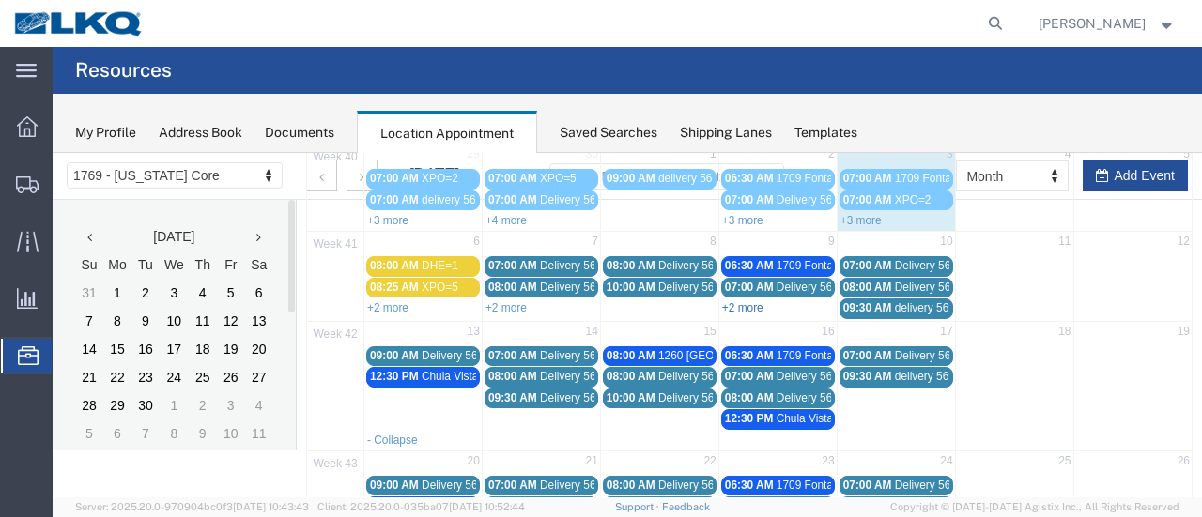
click at [732, 303] on link "+2 more" at bounding box center [742, 307] width 41 height 13
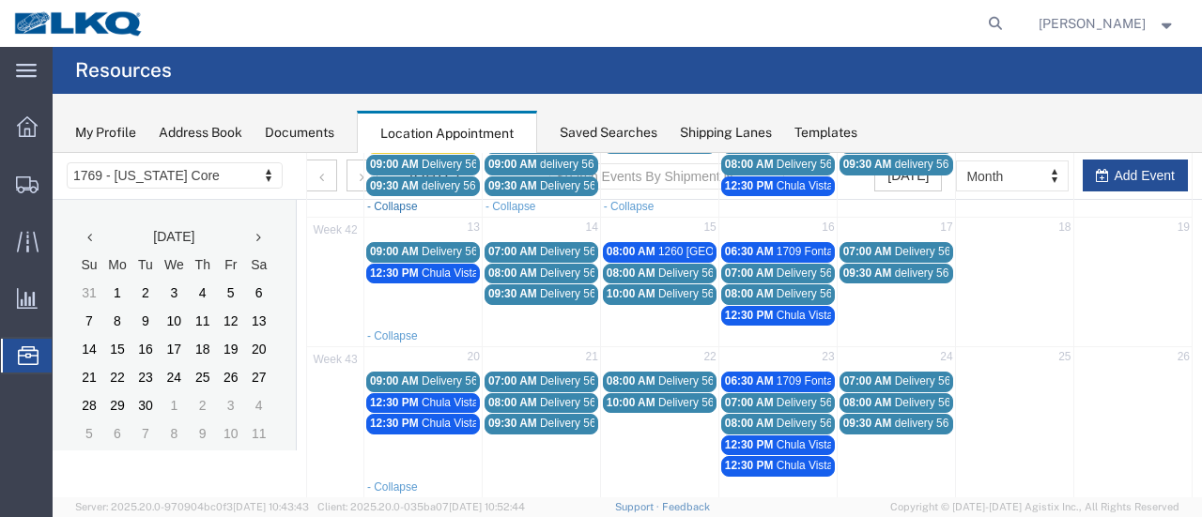
scroll to position [94, 0]
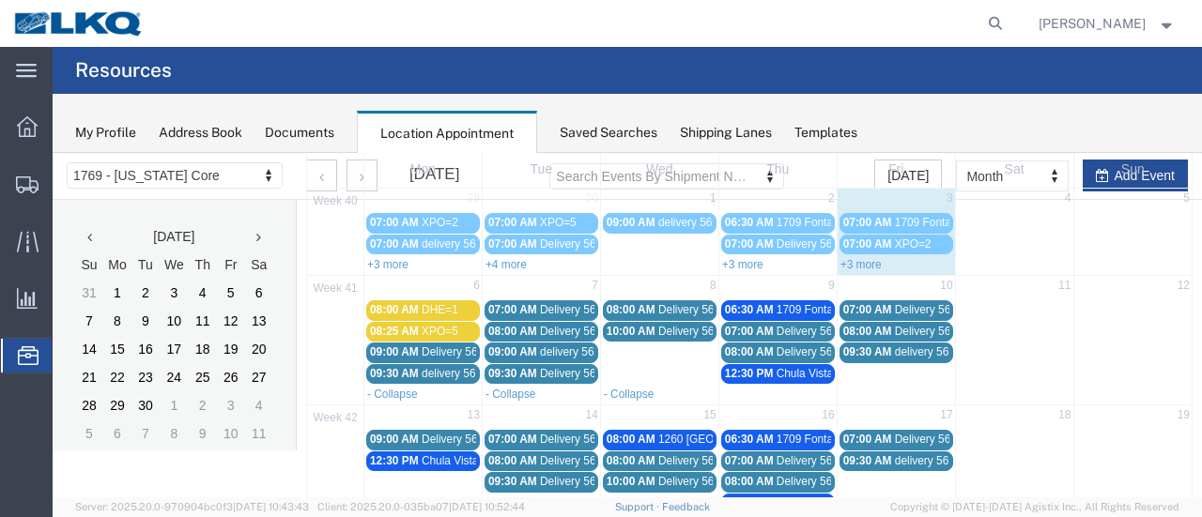
click at [763, 373] on span "12:30 PM" at bounding box center [749, 373] width 49 height 13
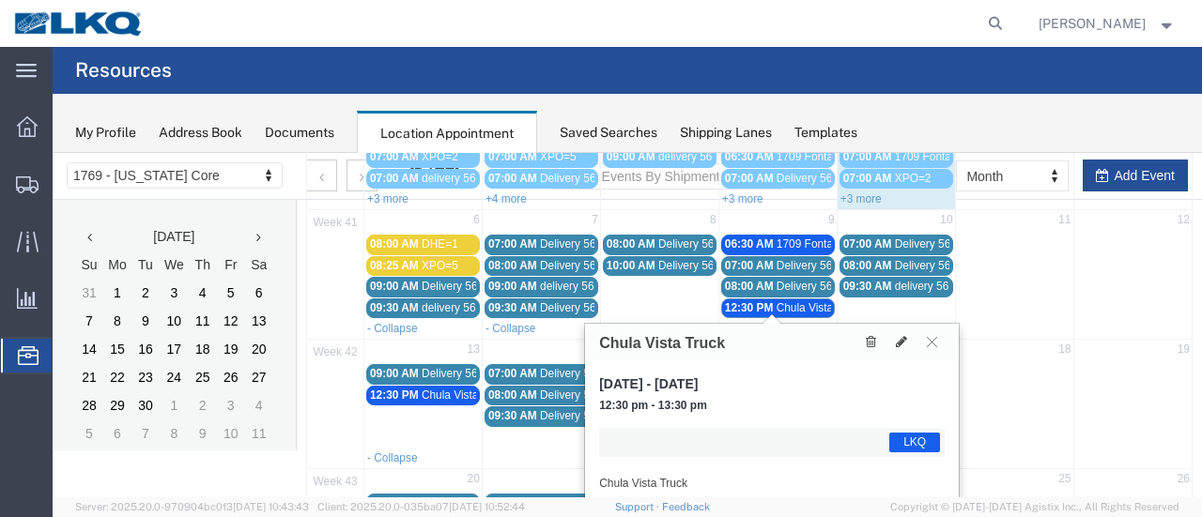
scroll to position [188, 0]
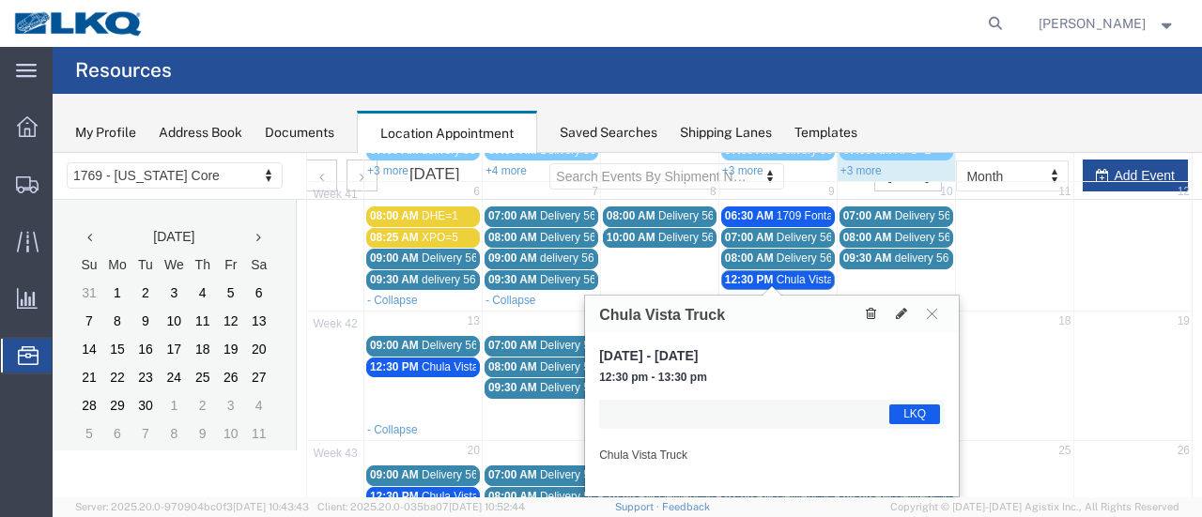
click at [868, 315] on icon at bounding box center [871, 313] width 10 height 13
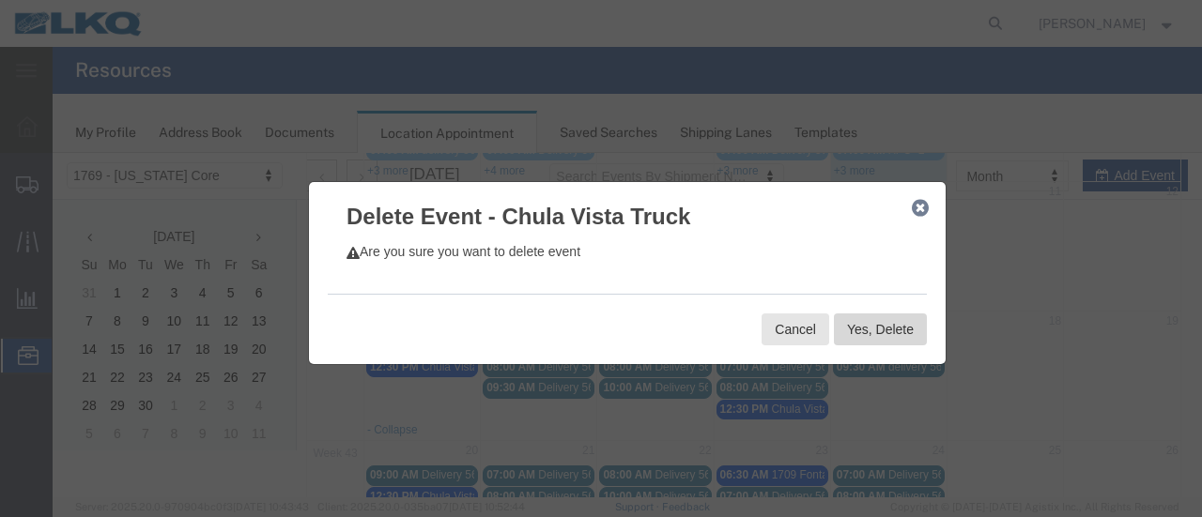
click at [888, 331] on button "Yes, Delete" at bounding box center [880, 330] width 93 height 32
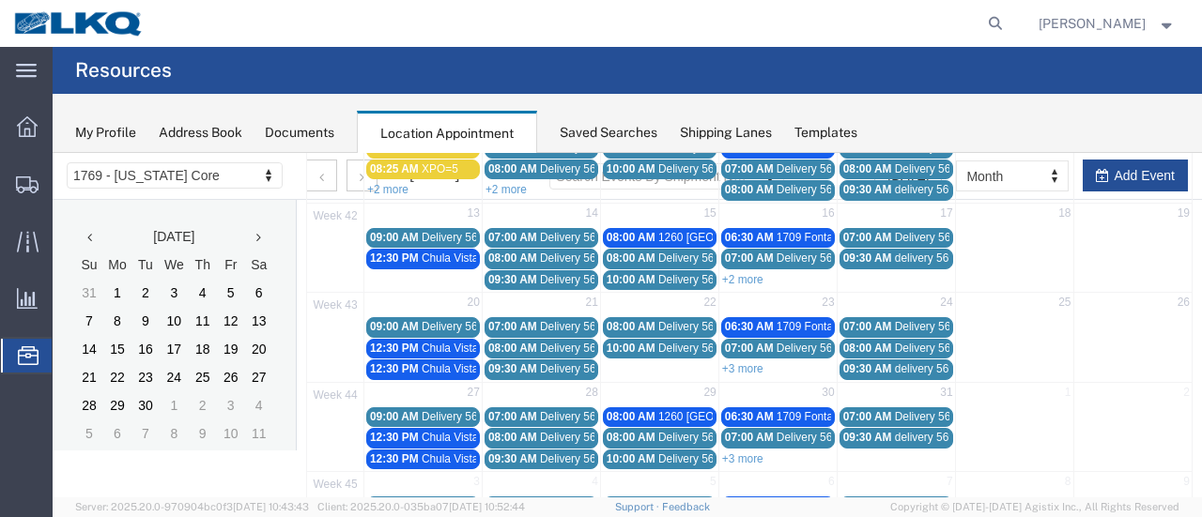
scroll to position [232, 0]
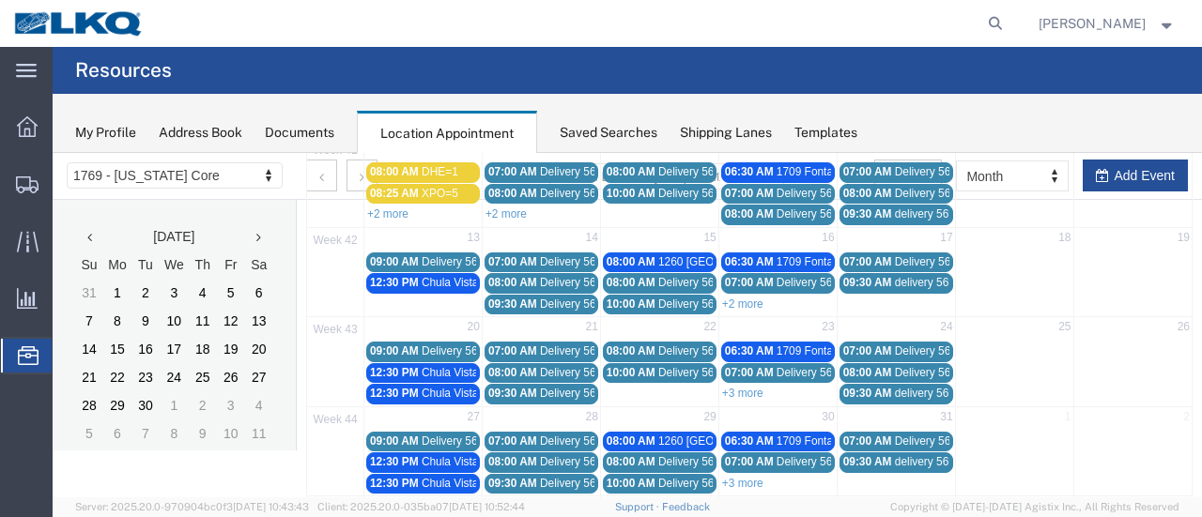
click at [438, 280] on span "Chula Vista Truck" at bounding box center [465, 282] width 87 height 13
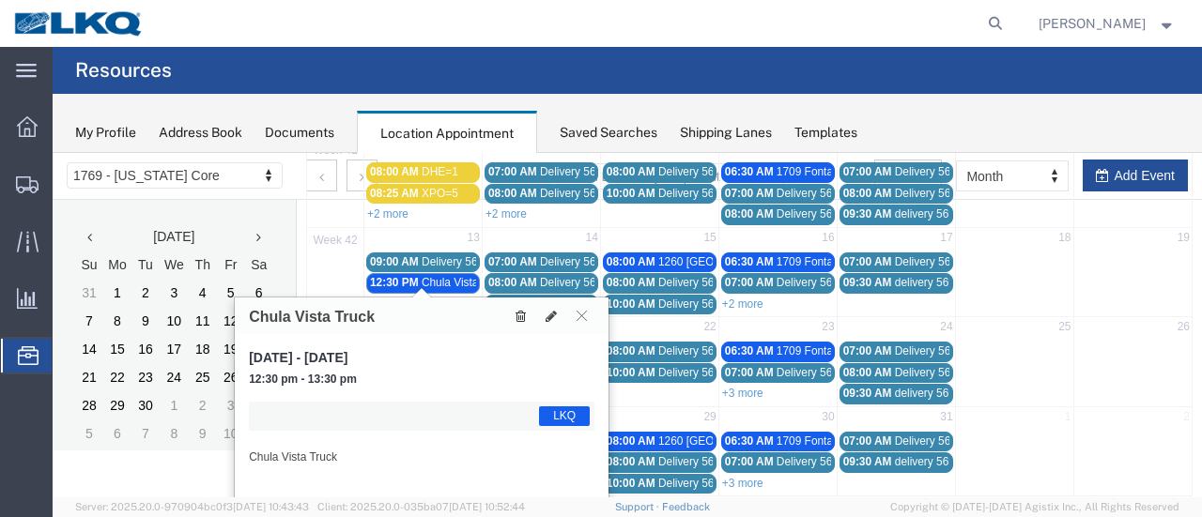
click at [522, 316] on icon at bounding box center [520, 316] width 10 height 13
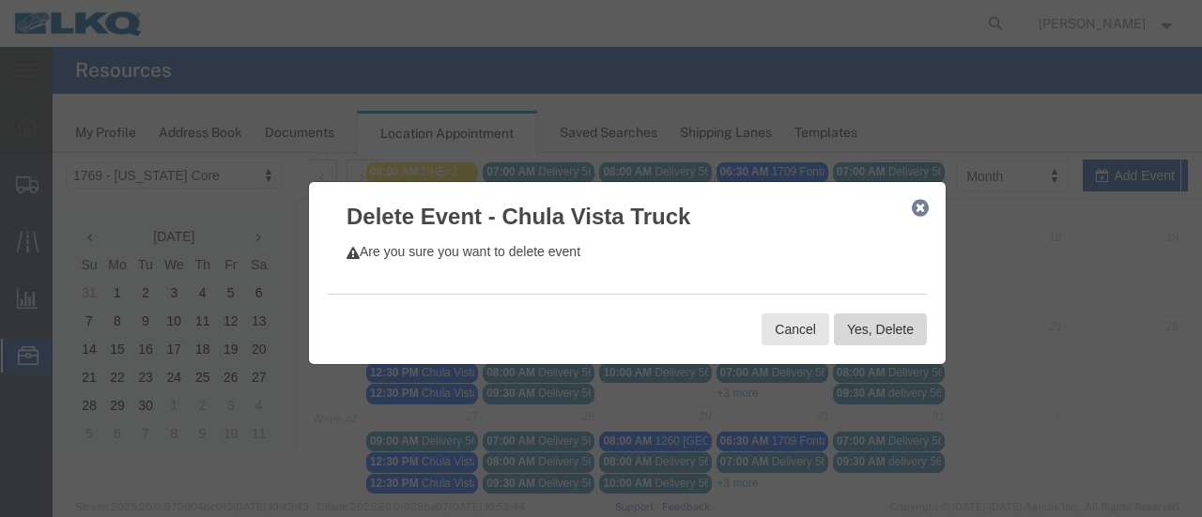
click at [886, 331] on button "Yes, Delete" at bounding box center [880, 330] width 93 height 32
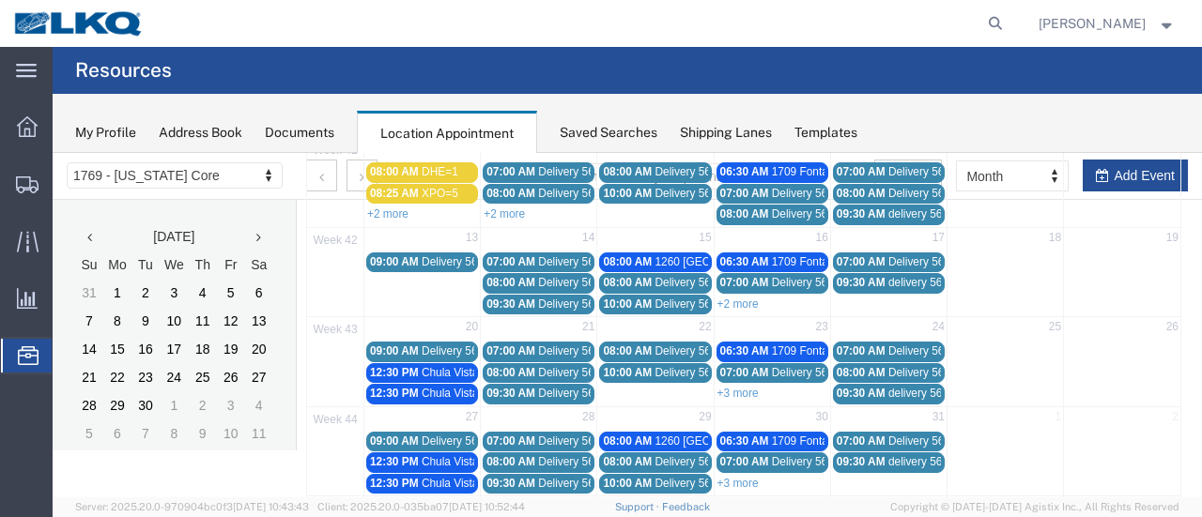
scroll to position [295, 0]
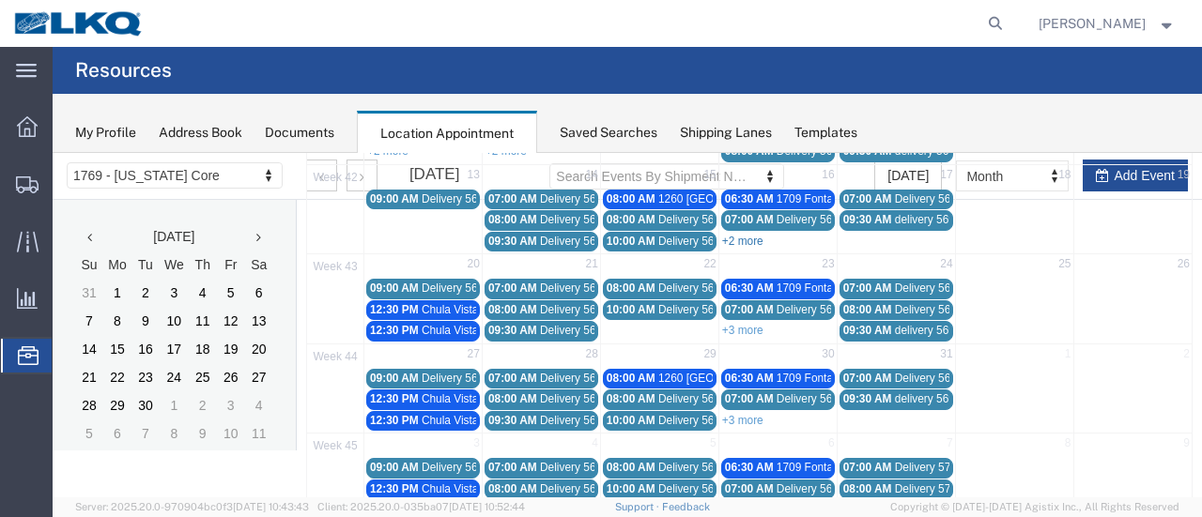
click at [754, 236] on link "+2 more" at bounding box center [742, 241] width 41 height 13
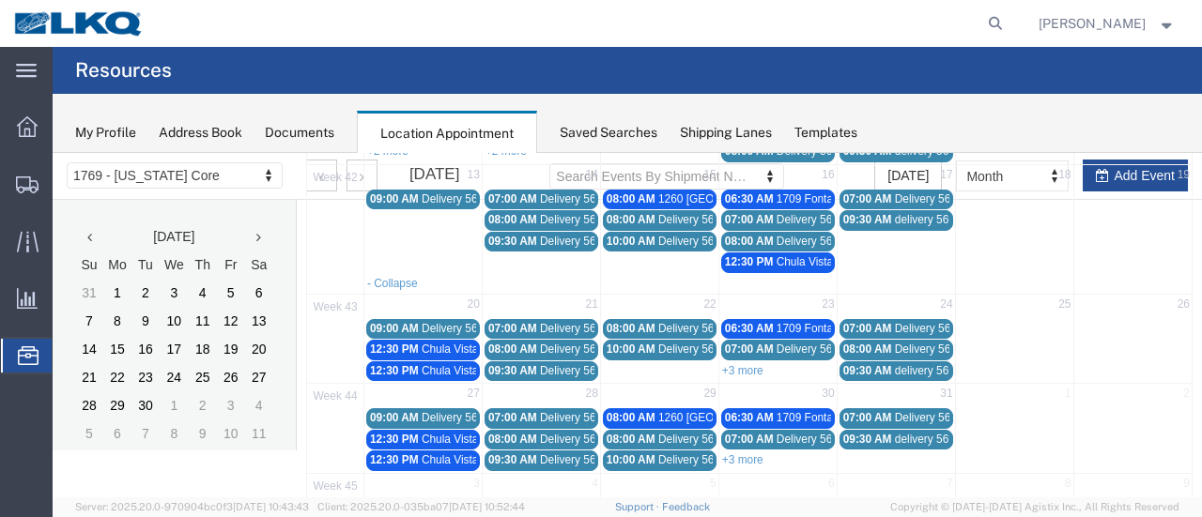
click at [777, 256] on span "Chula Vista Truck" at bounding box center [820, 261] width 87 height 13
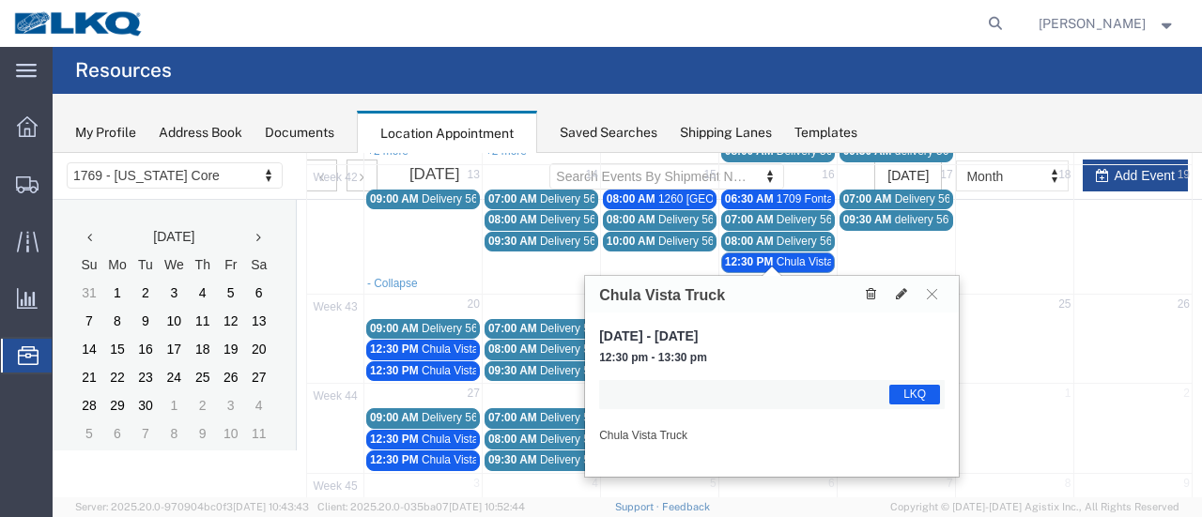
click at [868, 292] on icon at bounding box center [871, 293] width 10 height 13
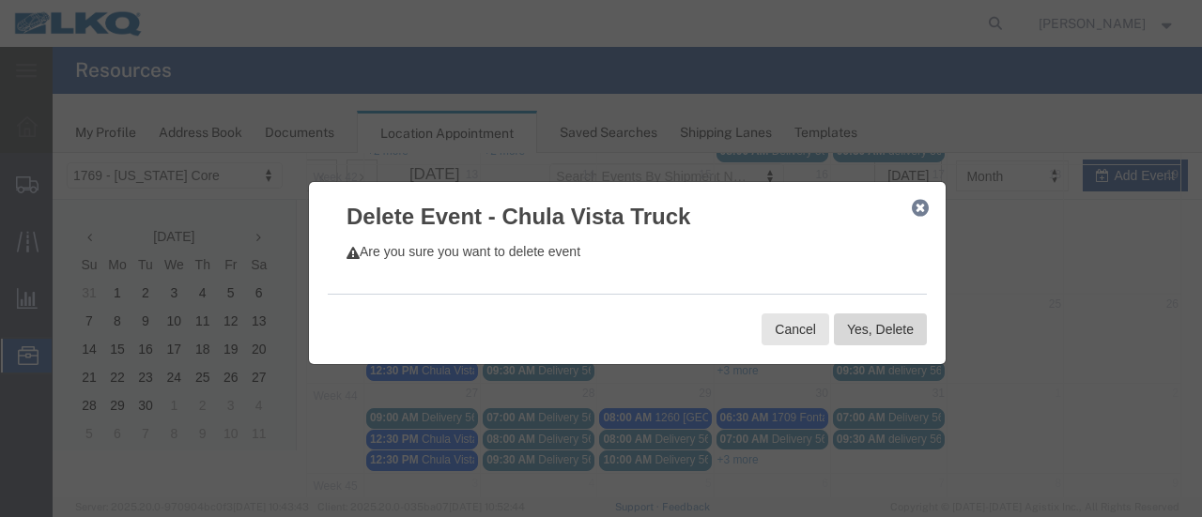
drag, startPoint x: 868, startPoint y: 326, endPoint x: 919, endPoint y: 479, distance: 161.5
click at [868, 326] on button "Yes, Delete" at bounding box center [880, 330] width 93 height 32
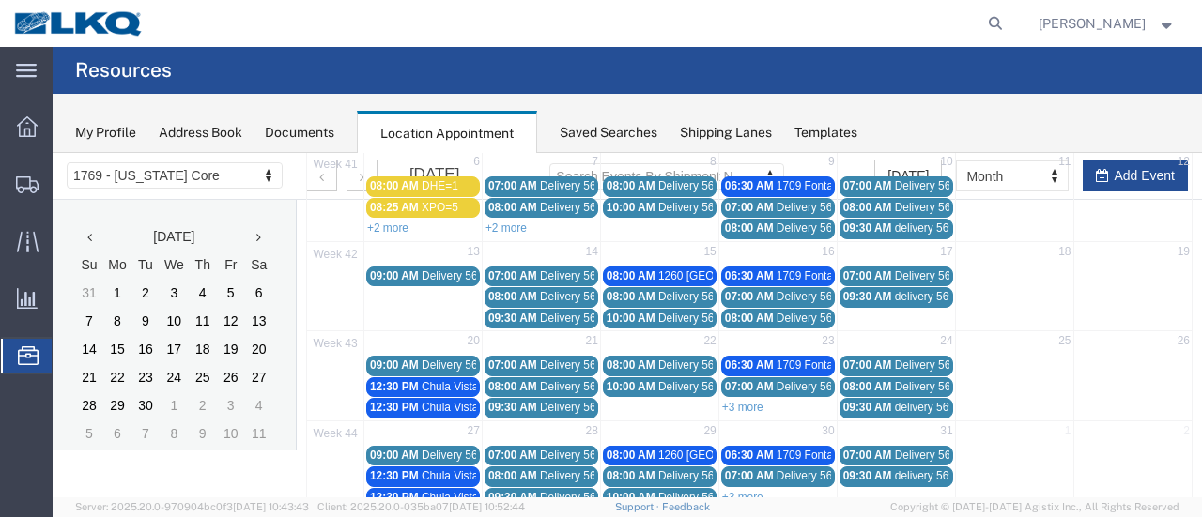
scroll to position [138, 0]
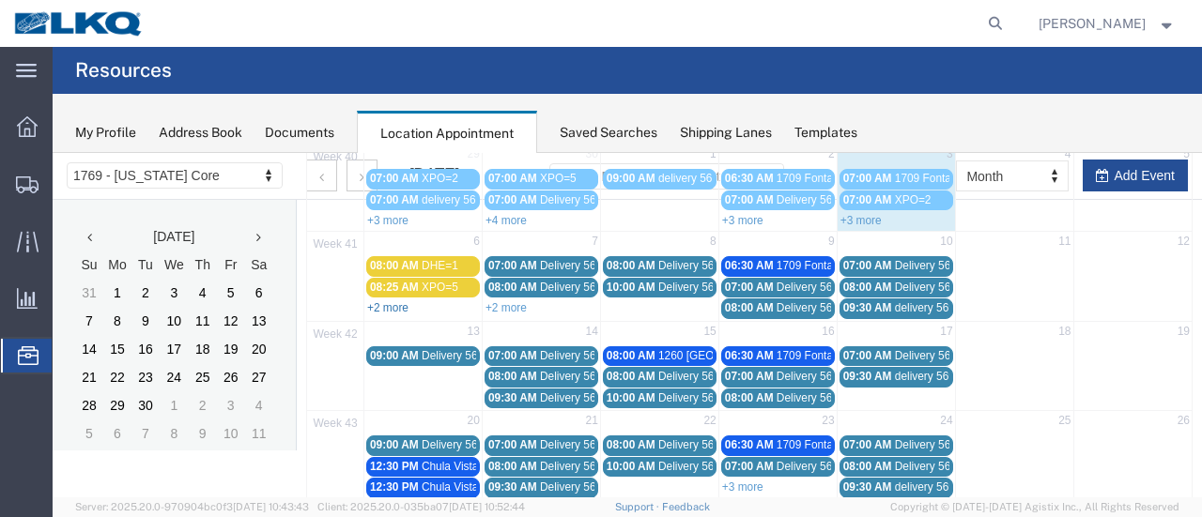
click at [389, 303] on link "+2 more" at bounding box center [387, 307] width 41 height 13
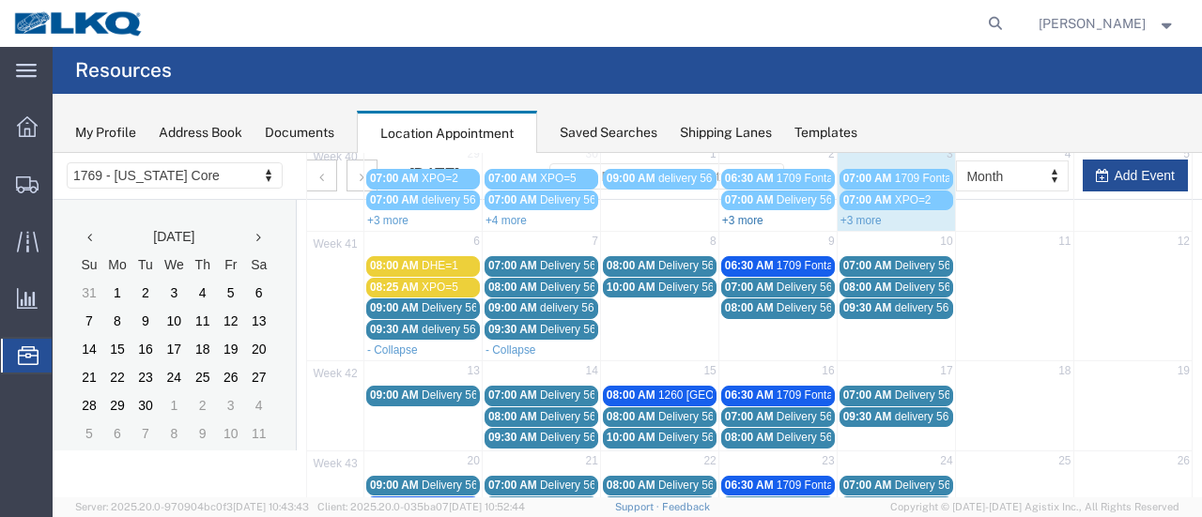
click at [746, 217] on link "+3 more" at bounding box center [742, 220] width 41 height 13
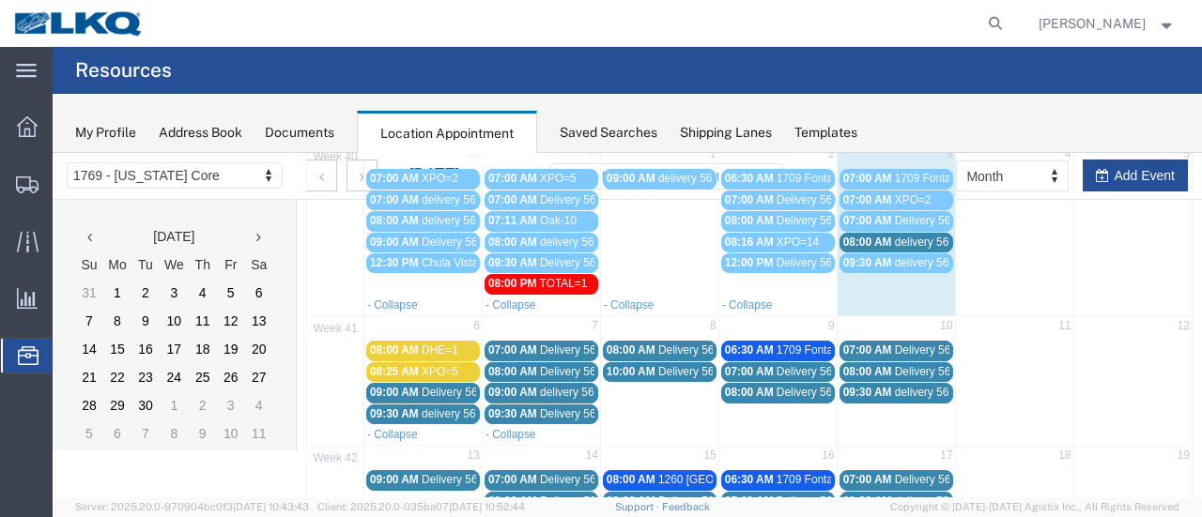
click at [868, 239] on span "08:00 AM" at bounding box center [867, 242] width 49 height 13
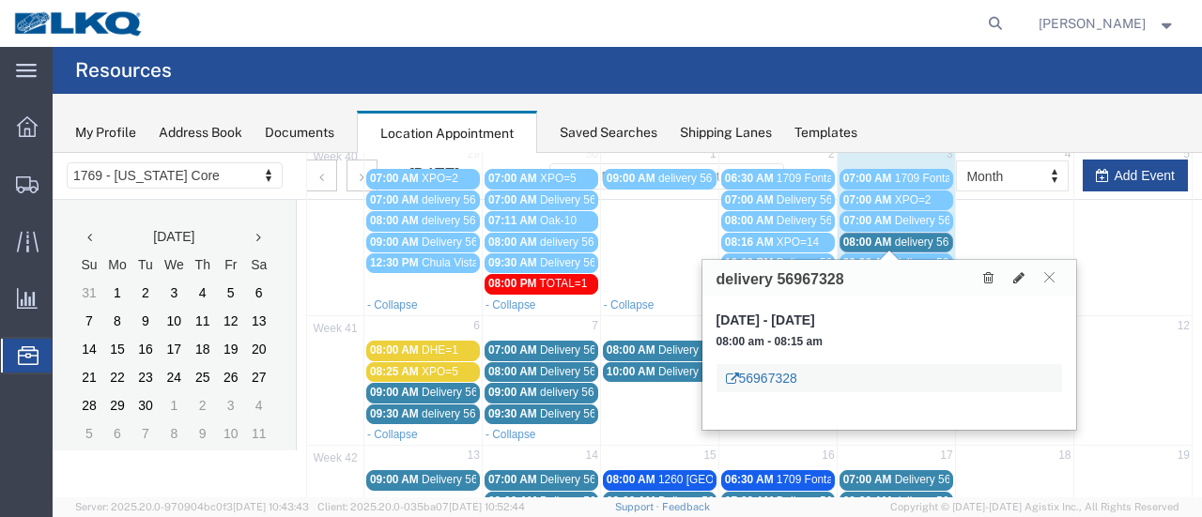
click at [777, 378] on link "56967328" at bounding box center [761, 378] width 71 height 19
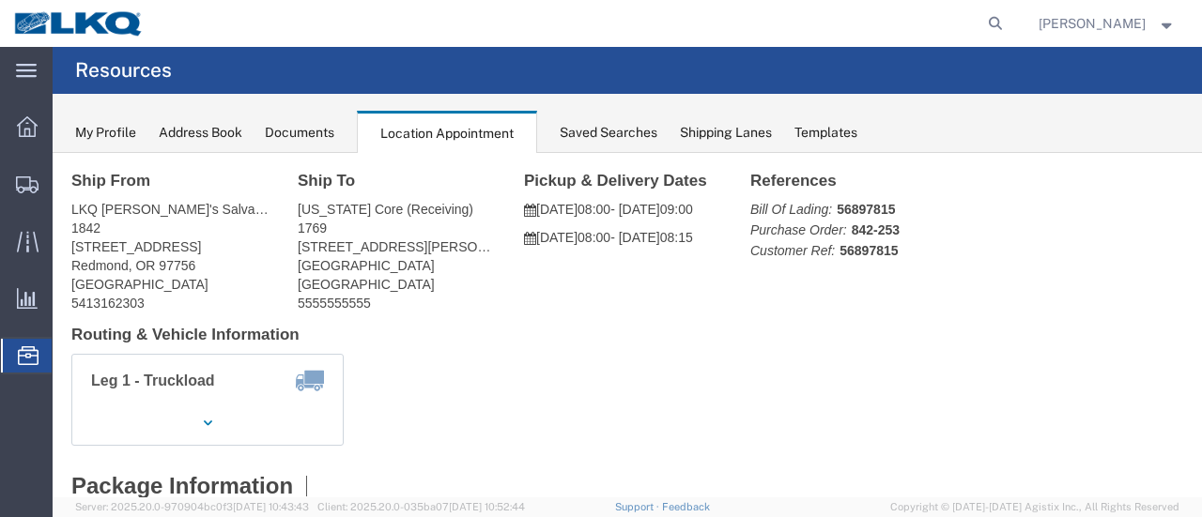
scroll to position [0, 0]
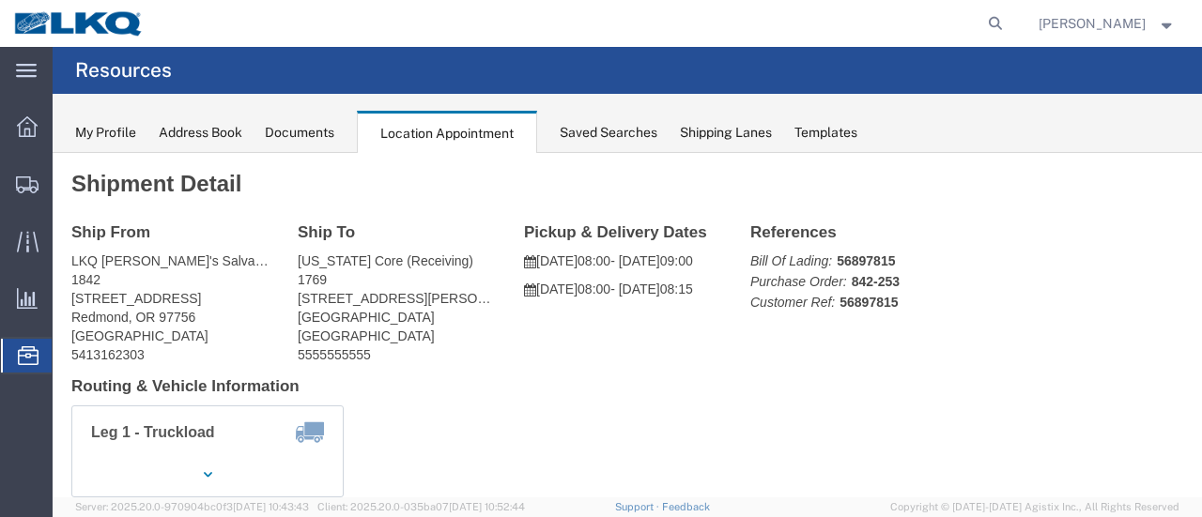
click at [327, 132] on div "Documents" at bounding box center [299, 133] width 69 height 20
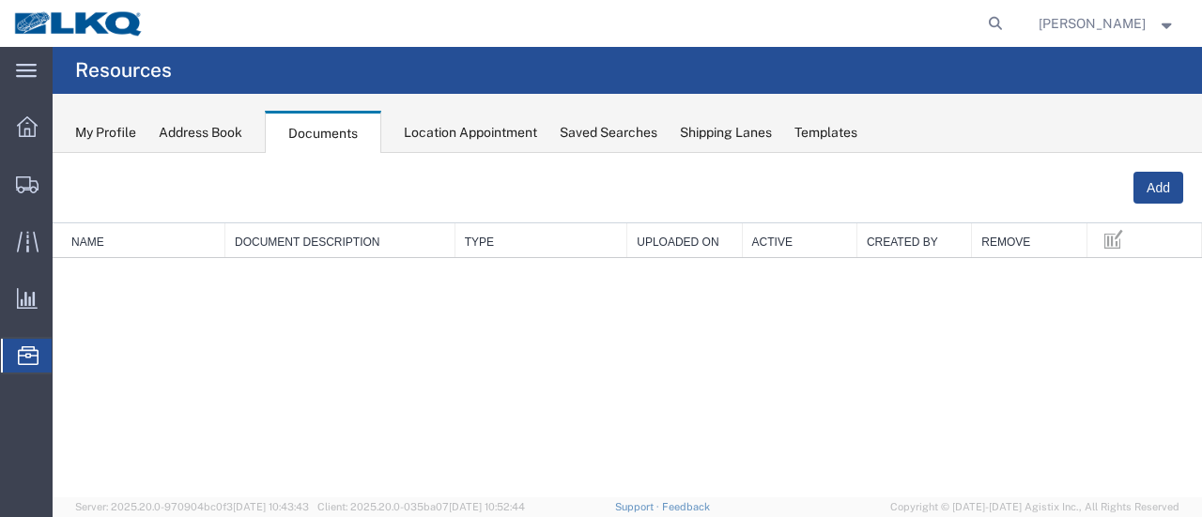
click at [447, 133] on div "Location Appointment" at bounding box center [470, 133] width 133 height 20
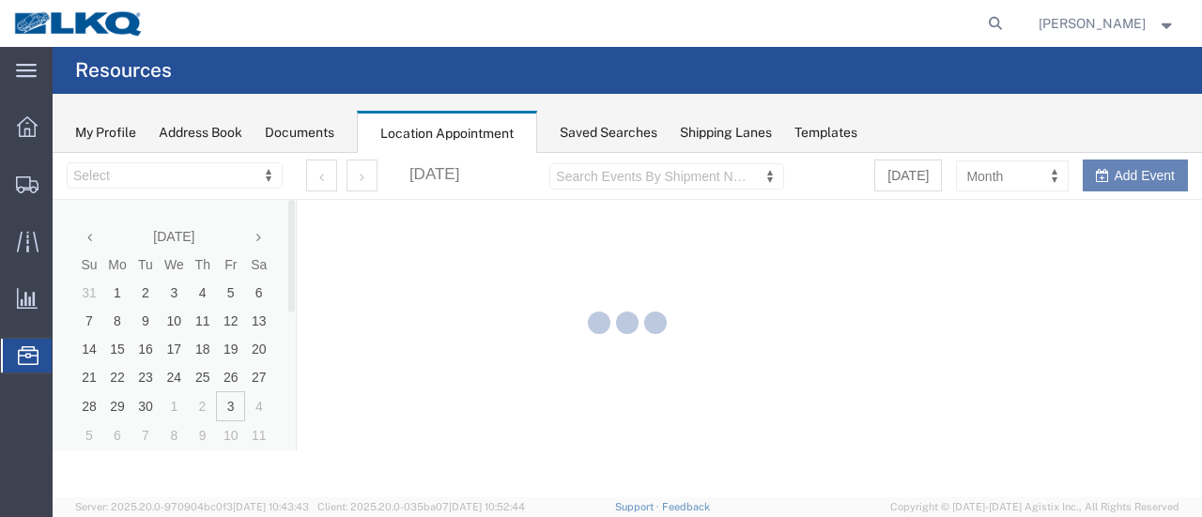
select select "28716"
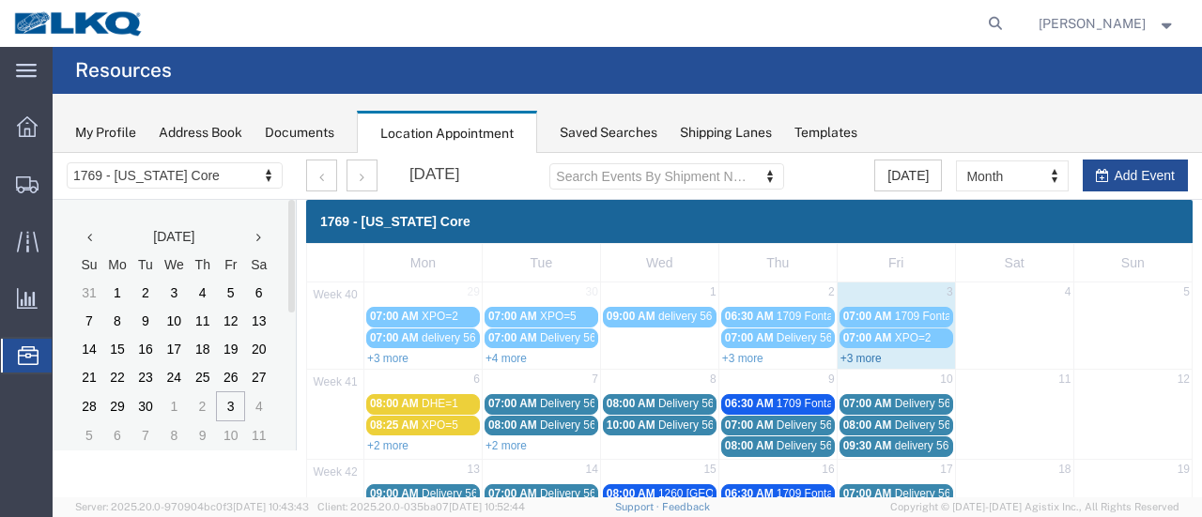
click at [858, 362] on link "+3 more" at bounding box center [860, 358] width 41 height 13
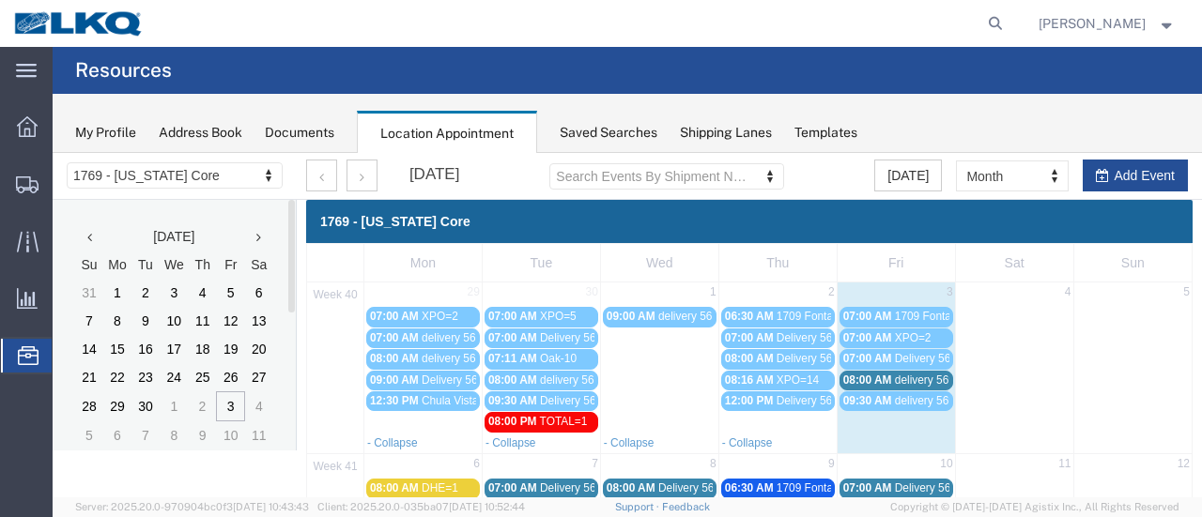
click at [854, 374] on span "08:00 AM" at bounding box center [867, 380] width 49 height 13
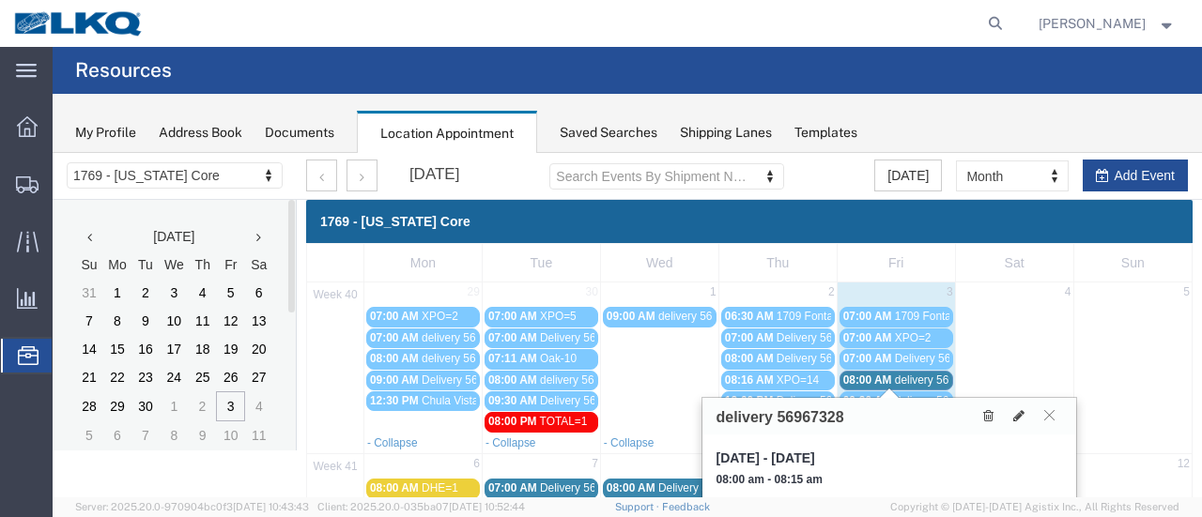
drag, startPoint x: 849, startPoint y: 425, endPoint x: 845, endPoint y: 444, distance: 19.2
click at [821, 435] on div "delivery 56967328 [DATE], Oct 3, 2025 - [DATE] 08:00 am - 08:15 am 56967328" at bounding box center [889, 483] width 374 height 170
click at [850, 418] on div "delivery 56967328" at bounding box center [889, 416] width 374 height 37
drag, startPoint x: 849, startPoint y: 417, endPoint x: 780, endPoint y: 422, distance: 68.7
click at [780, 422] on div "delivery 56967328" at bounding box center [889, 416] width 374 height 37
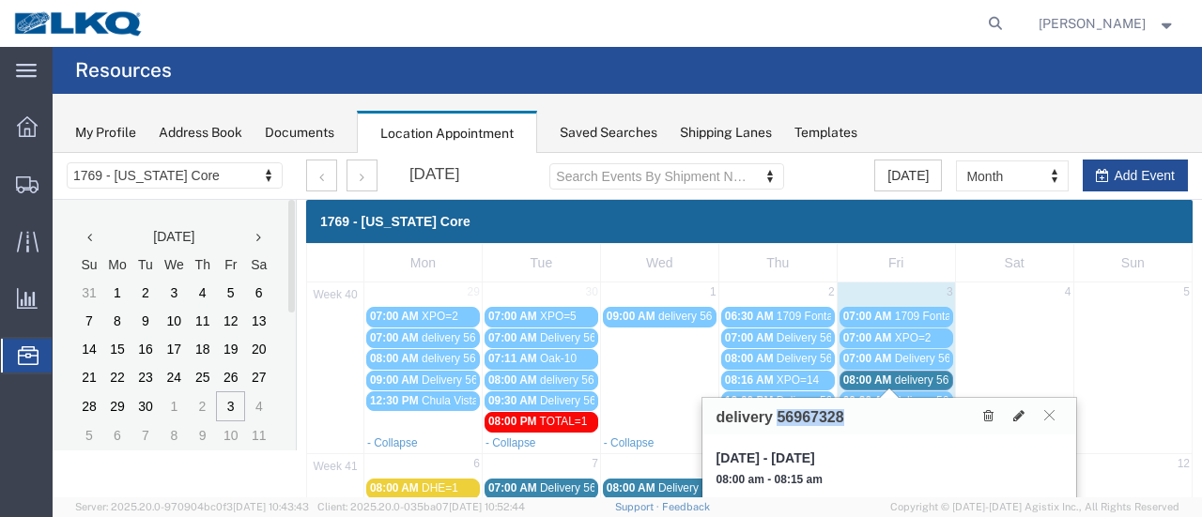
copy h3 "56967328"
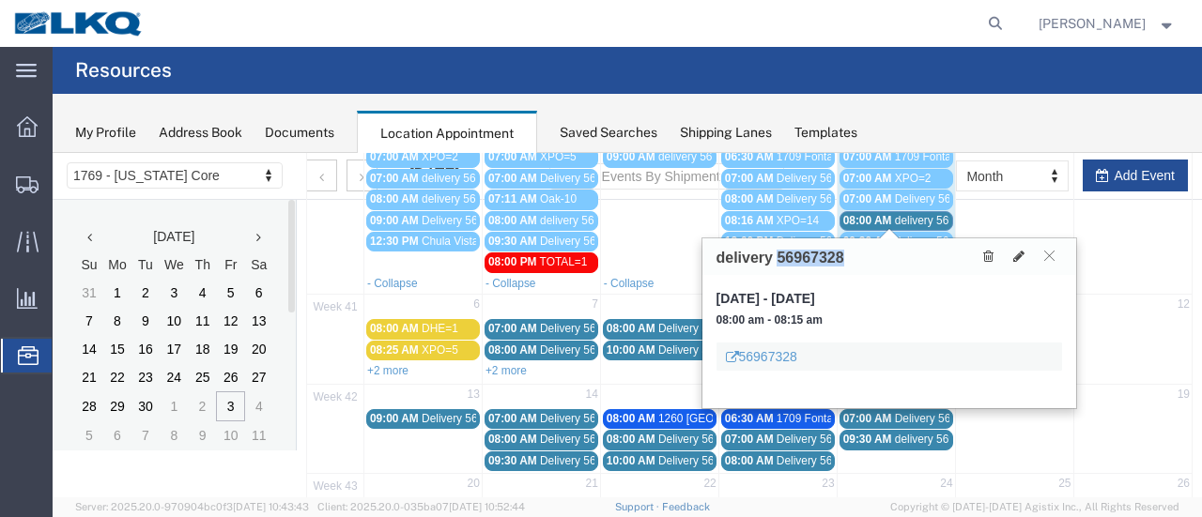
scroll to position [188, 0]
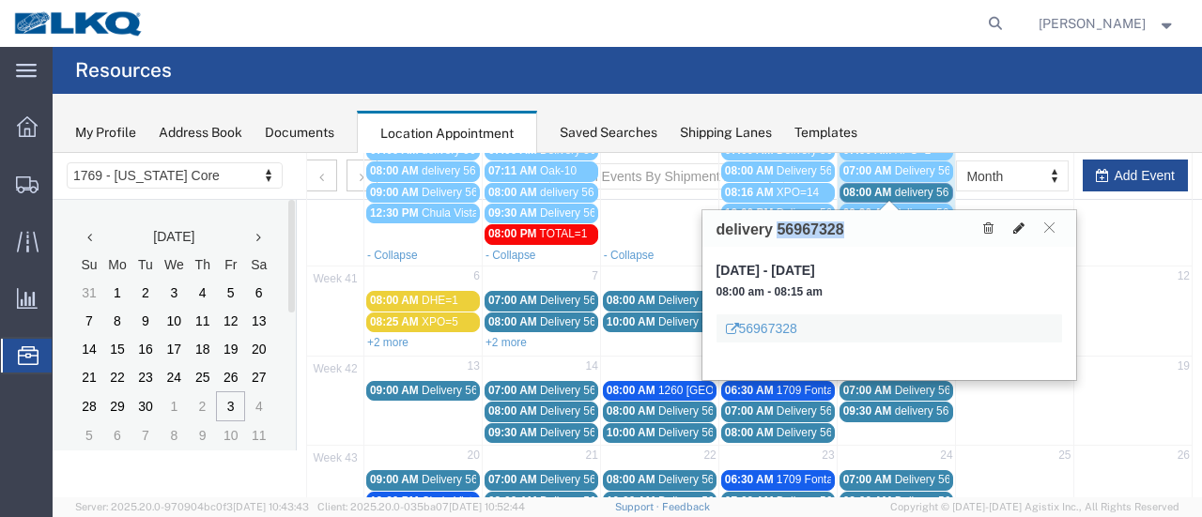
click at [1016, 227] on icon at bounding box center [1018, 228] width 11 height 13
select select "1"
select select
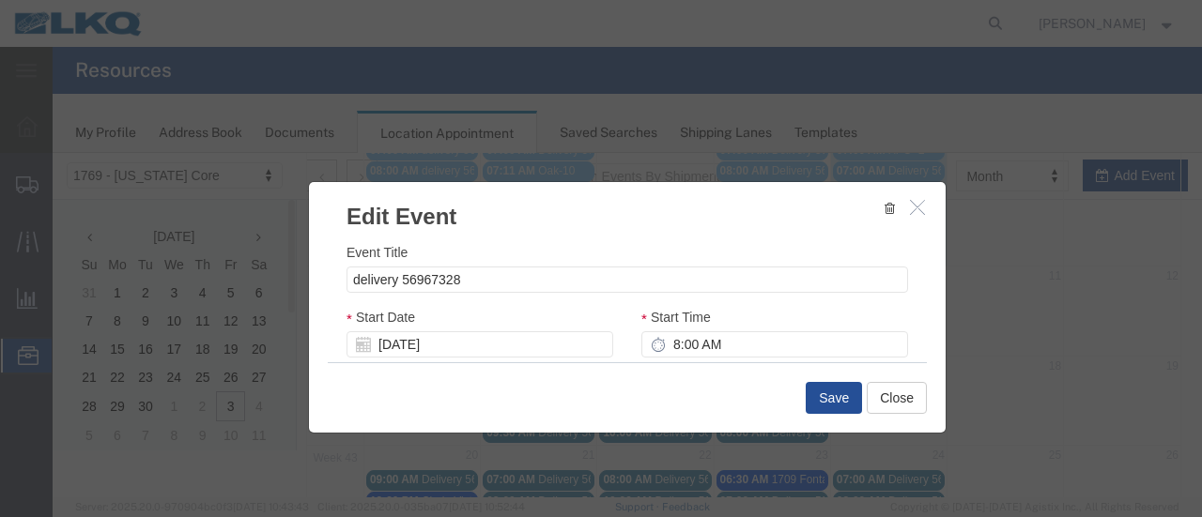
select select
click at [357, 348] on icon at bounding box center [363, 344] width 15 height 15
click at [396, 343] on input "[DATE]" at bounding box center [479, 344] width 267 height 26
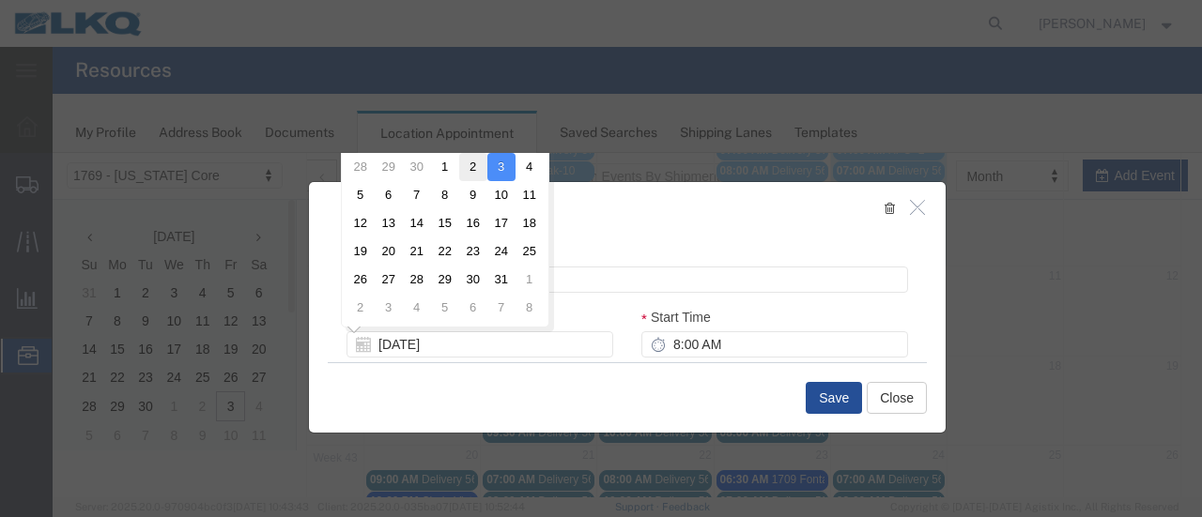
click at [475, 164] on td "2" at bounding box center [473, 167] width 28 height 28
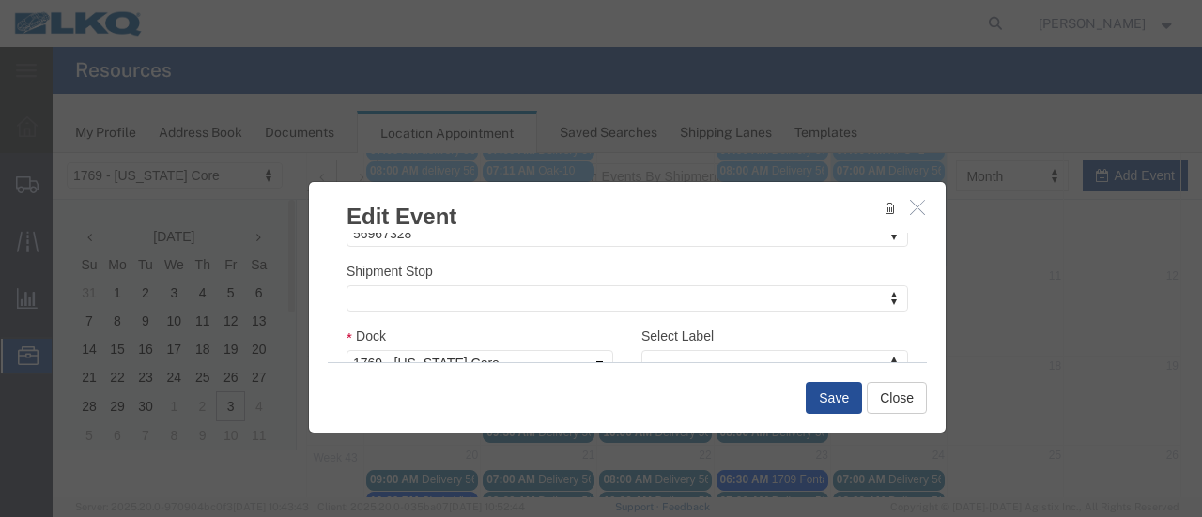
scroll to position [282, 0]
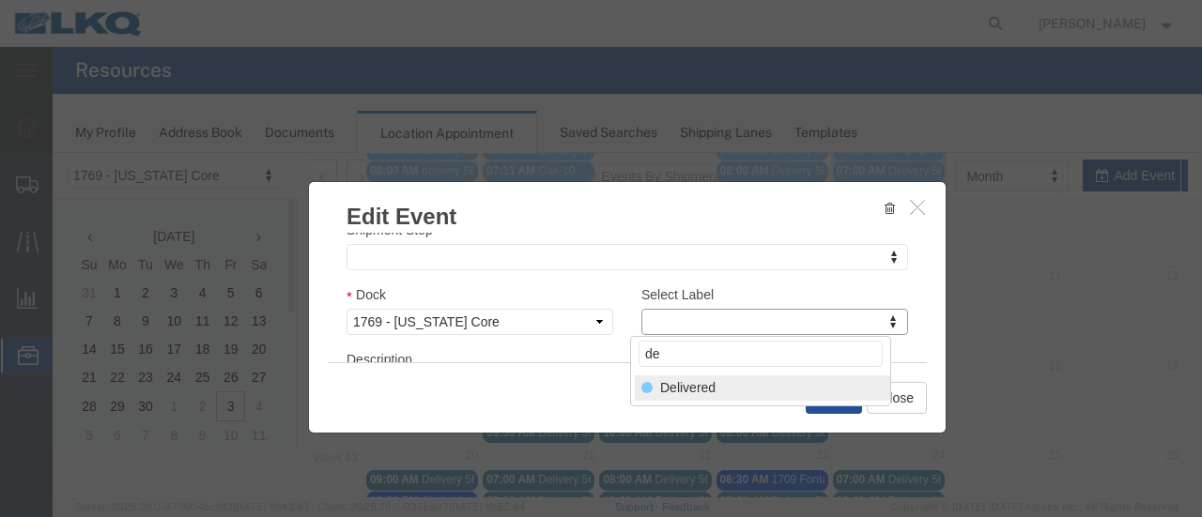
type input "de"
select select "40"
click at [828, 396] on button "Save" at bounding box center [834, 398] width 56 height 32
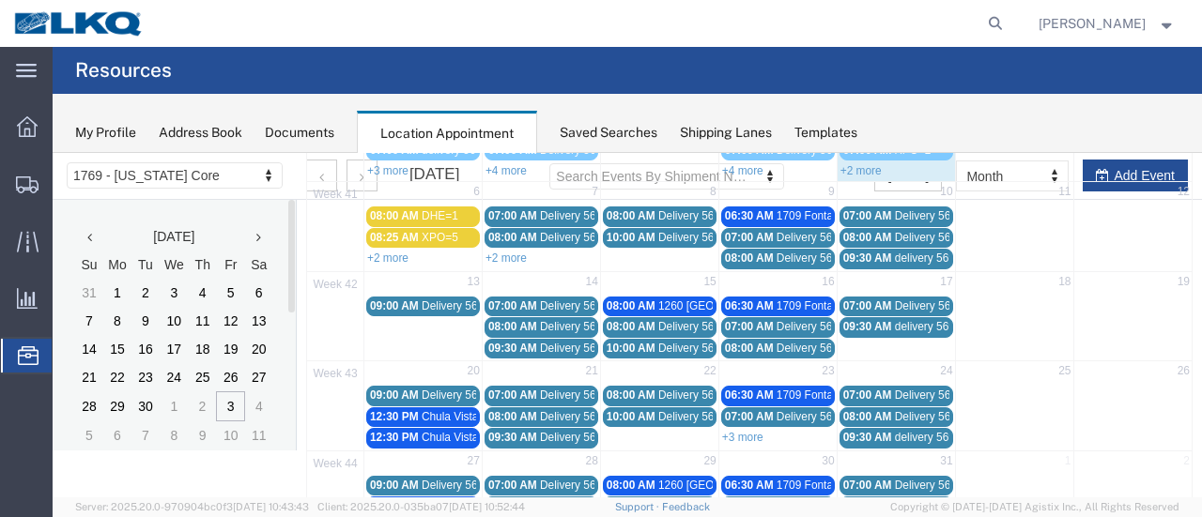
scroll to position [120, 0]
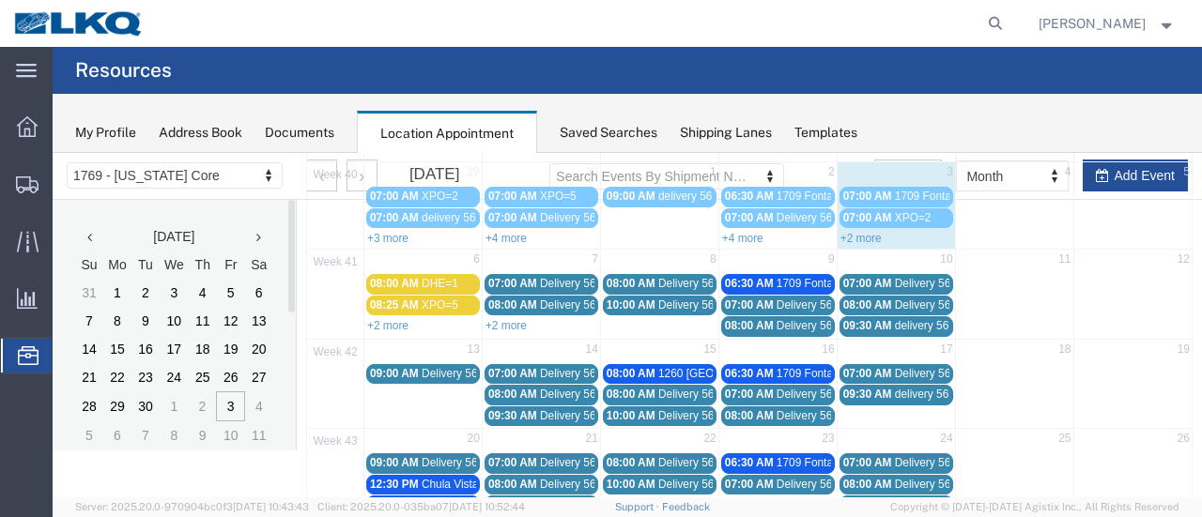
click at [854, 236] on link "+2 more" at bounding box center [860, 238] width 41 height 13
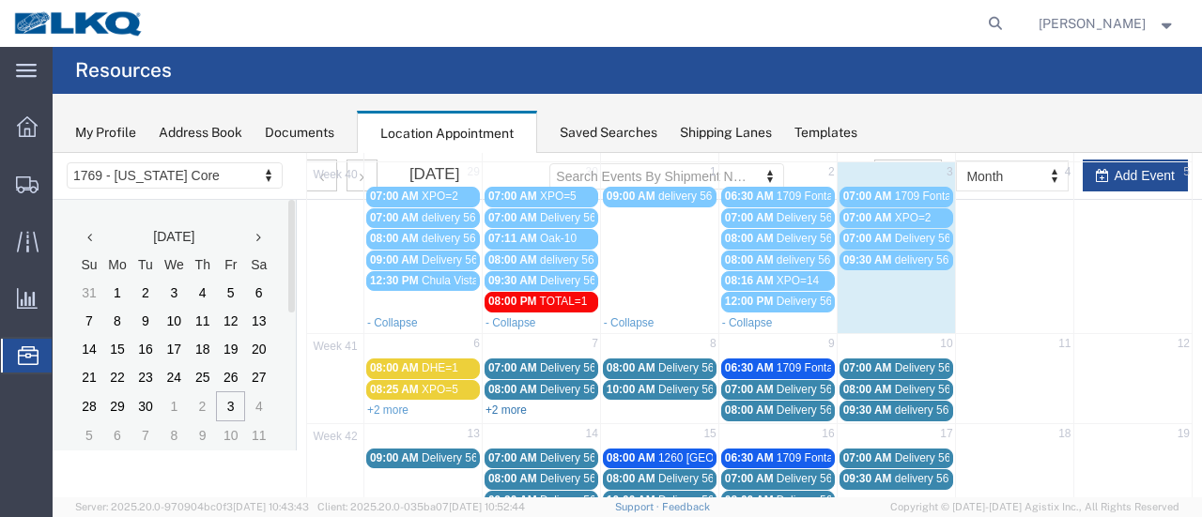
click at [500, 404] on link "+2 more" at bounding box center [505, 410] width 41 height 13
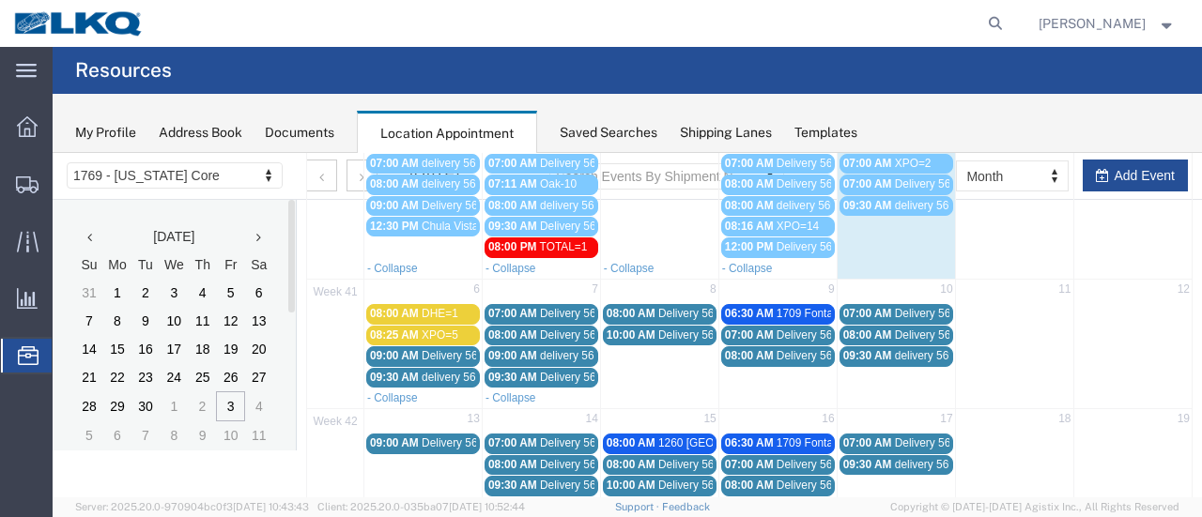
scroll to position [214, 0]
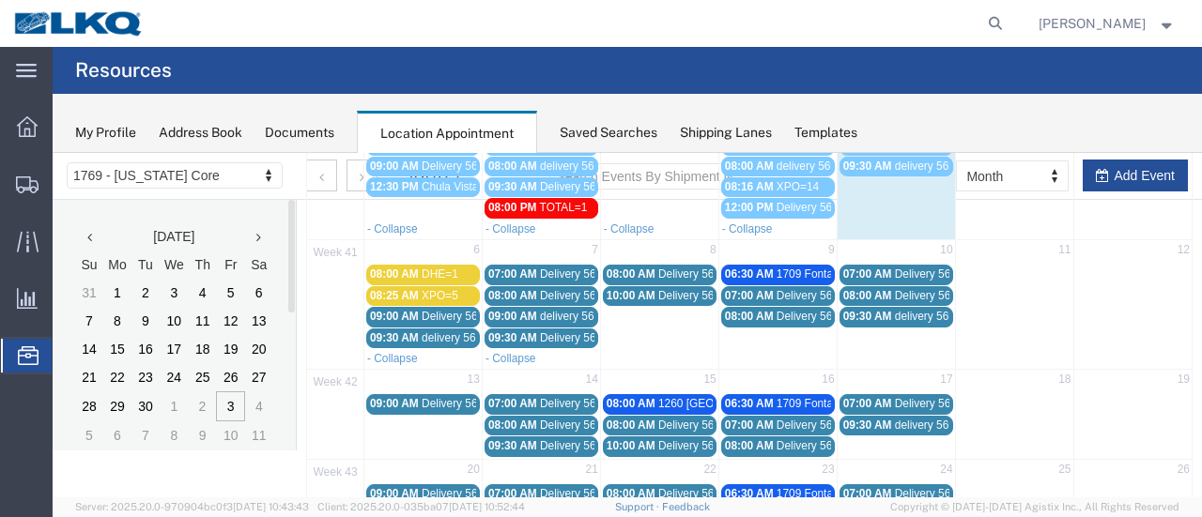
click at [666, 397] on span "1260 [GEOGRAPHIC_DATA]" at bounding box center [730, 403] width 145 height 13
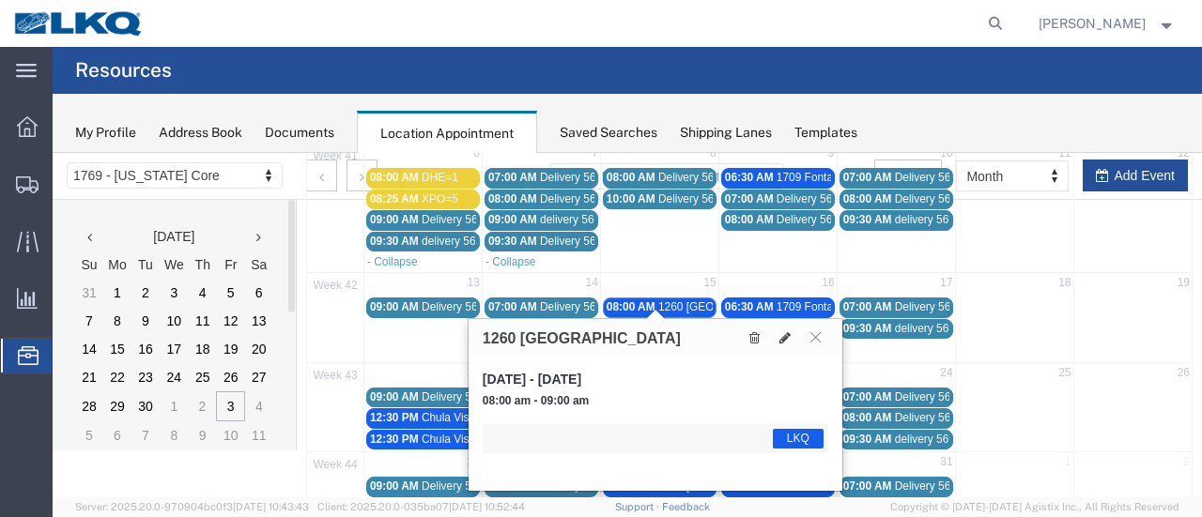
scroll to position [447, 0]
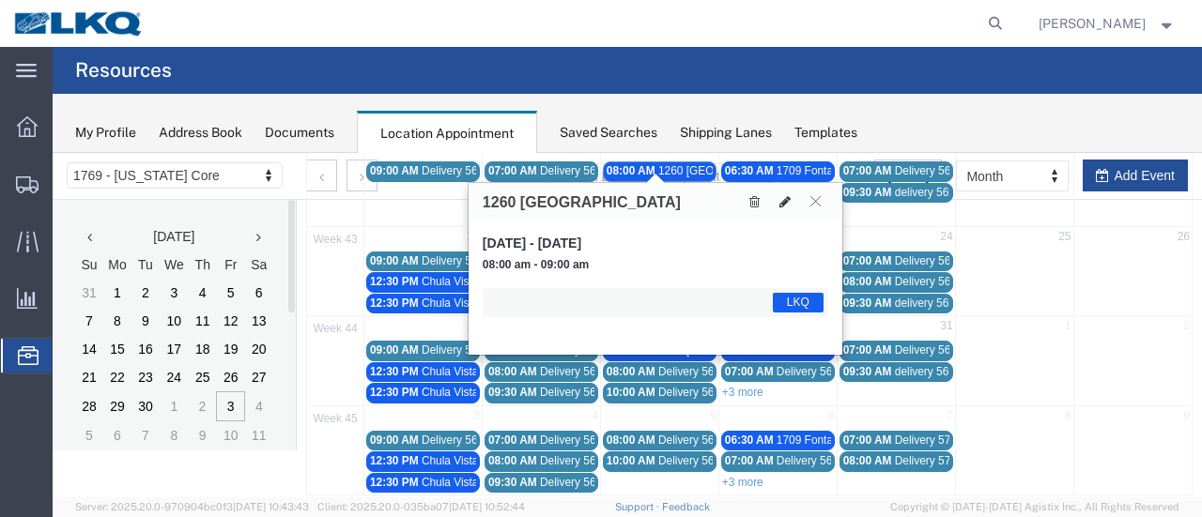
click at [782, 199] on icon at bounding box center [784, 201] width 11 height 13
select select "1"
select select "22"
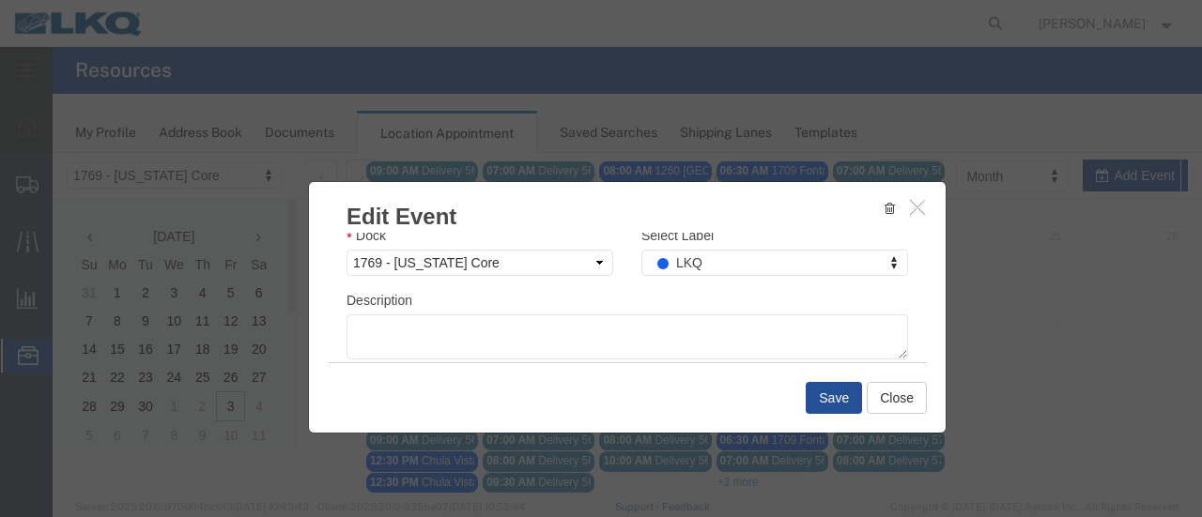
scroll to position [393, 0]
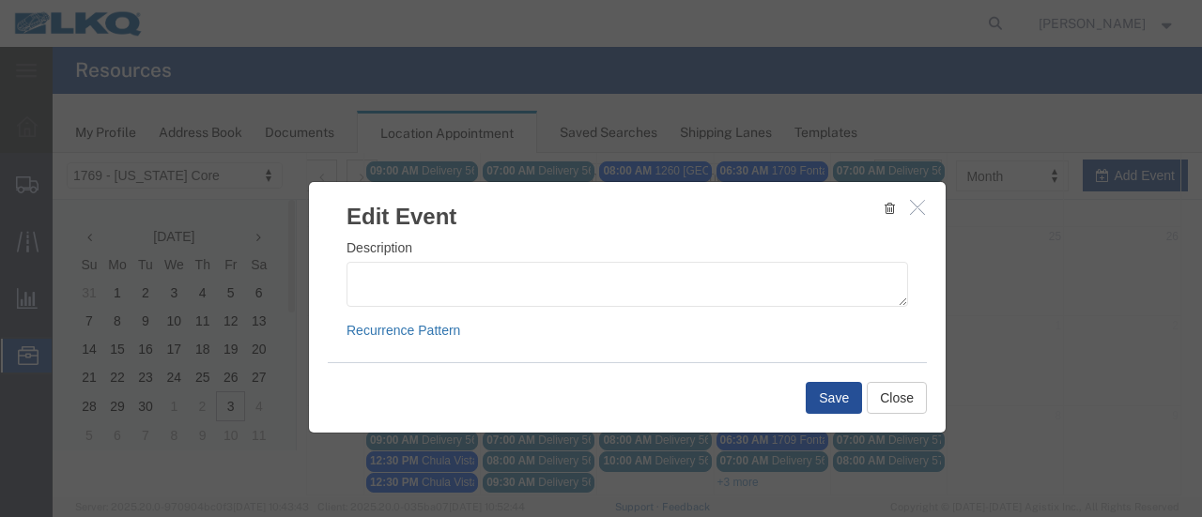
click at [411, 331] on link "Recurrence Pattern" at bounding box center [403, 330] width 114 height 15
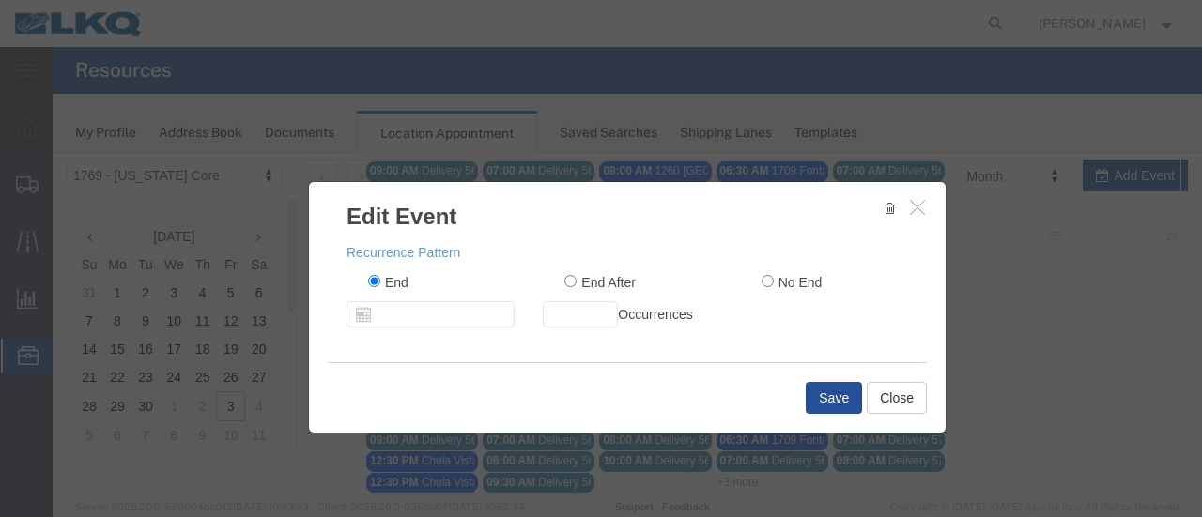
scroll to position [511, 0]
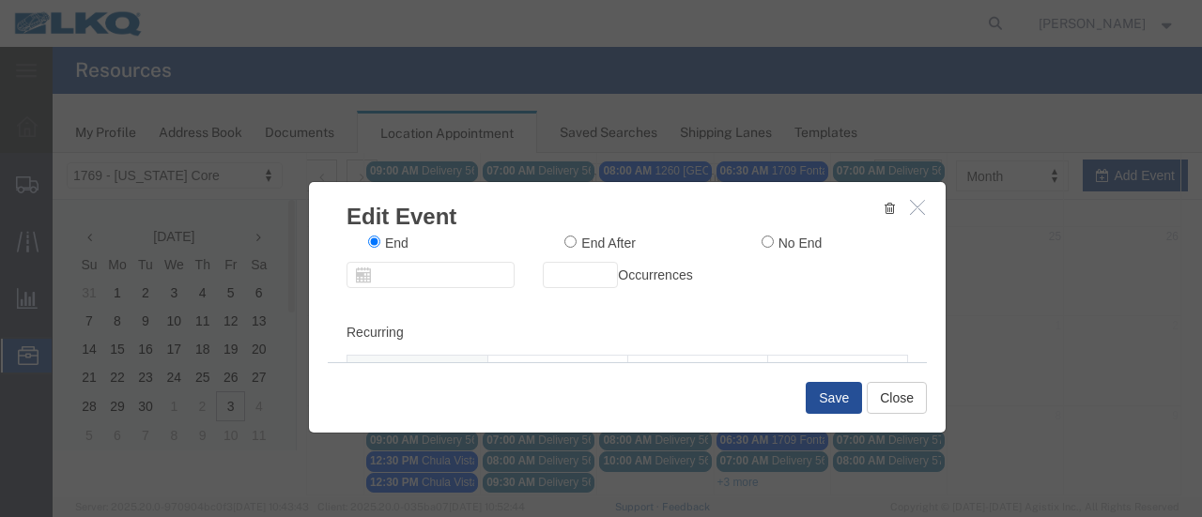
click at [370, 240] on input "End" at bounding box center [374, 242] width 12 height 12
radio input "true"
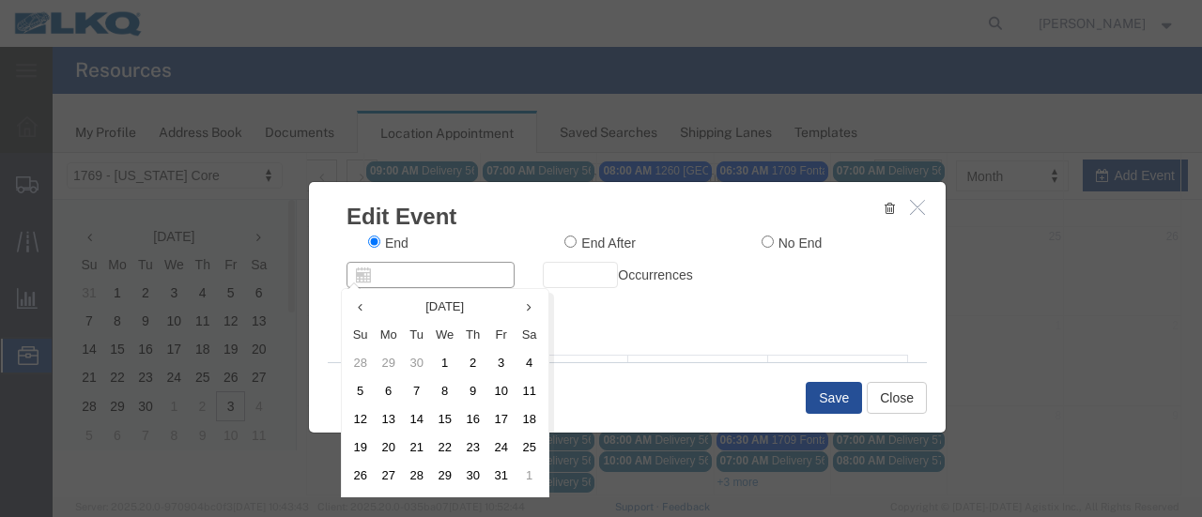
click at [368, 273] on input "text" at bounding box center [430, 275] width 168 height 26
click at [443, 362] on td "1" at bounding box center [445, 364] width 28 height 28
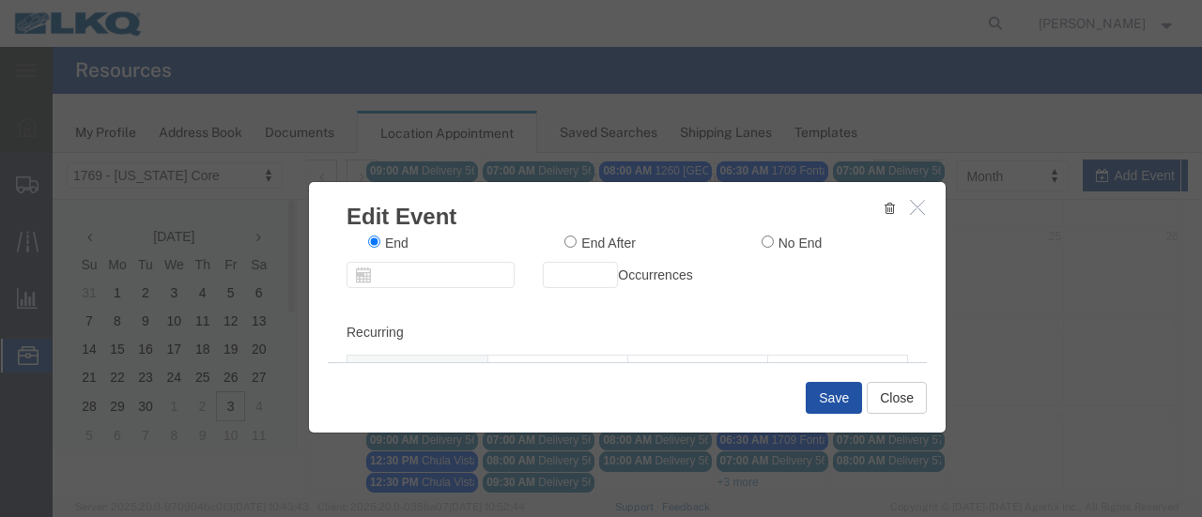
click at [838, 403] on button "Save" at bounding box center [834, 398] width 56 height 32
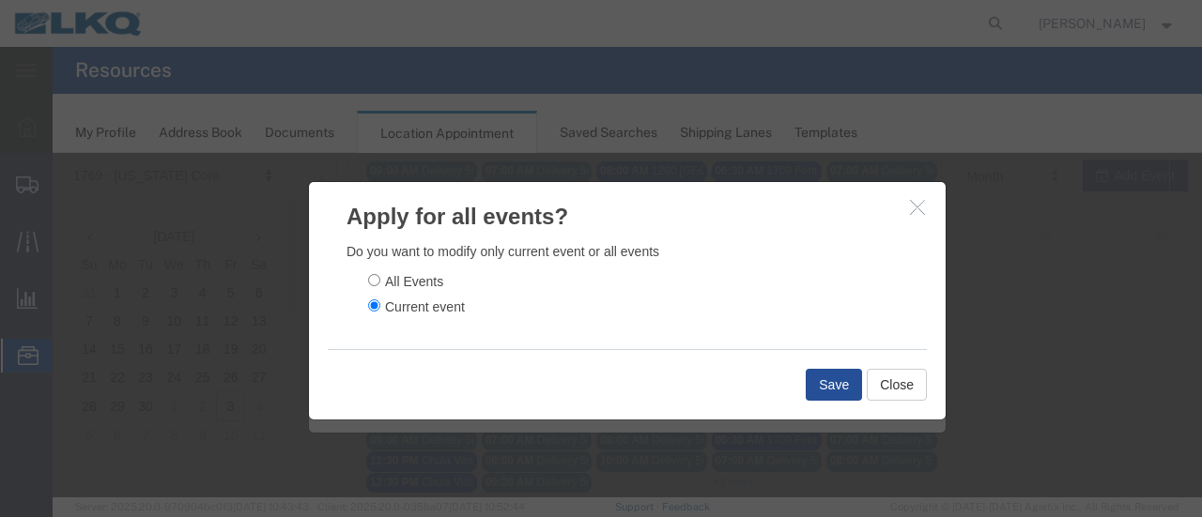
click at [371, 280] on input "All Events" at bounding box center [374, 280] width 12 height 12
radio input "true"
click at [823, 375] on button "Save" at bounding box center [834, 385] width 56 height 32
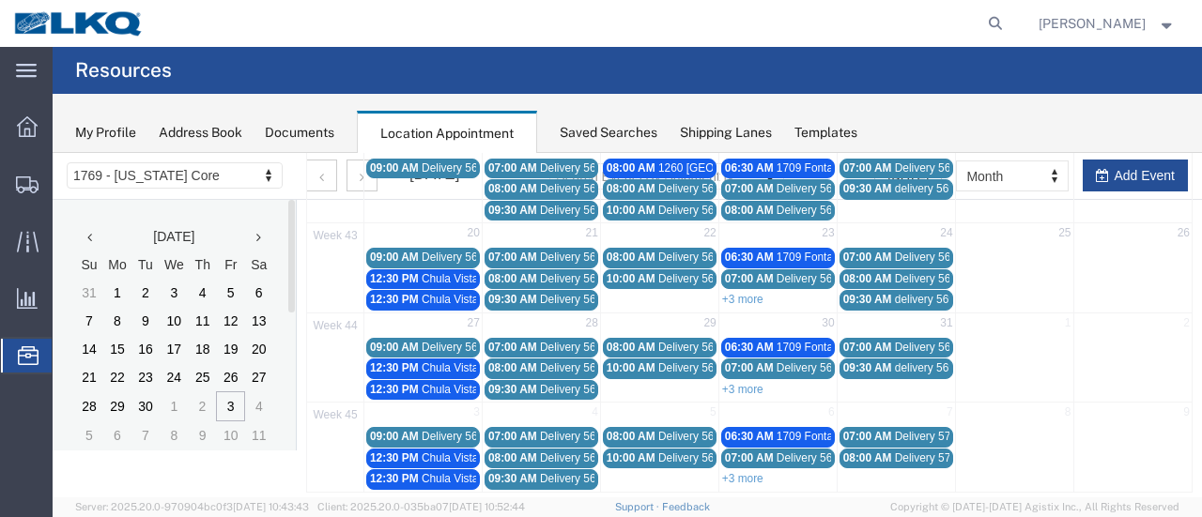
scroll to position [138, 0]
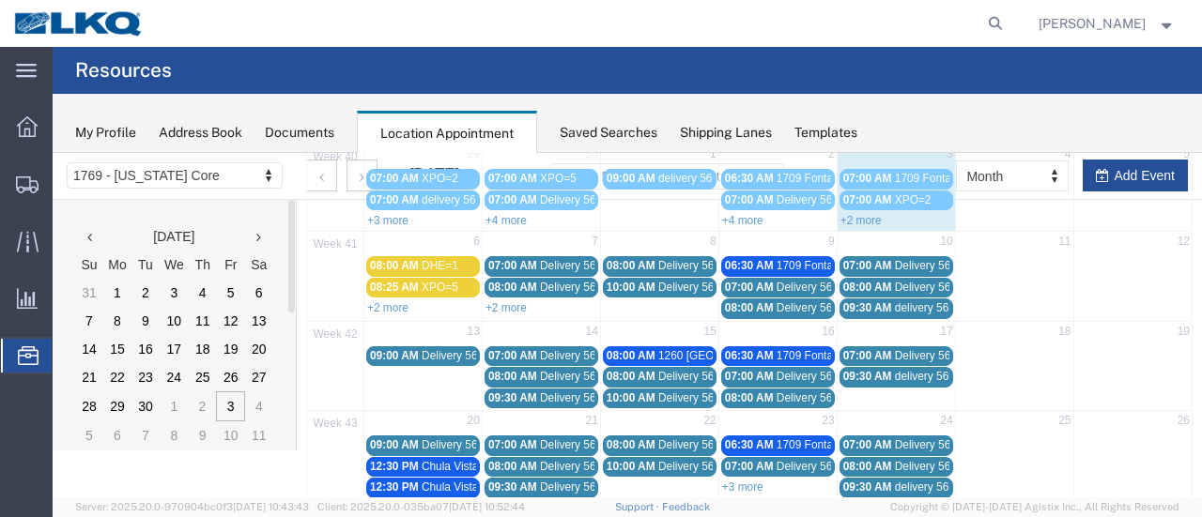
click at [661, 352] on span "1260 [GEOGRAPHIC_DATA]" at bounding box center [730, 355] width 145 height 13
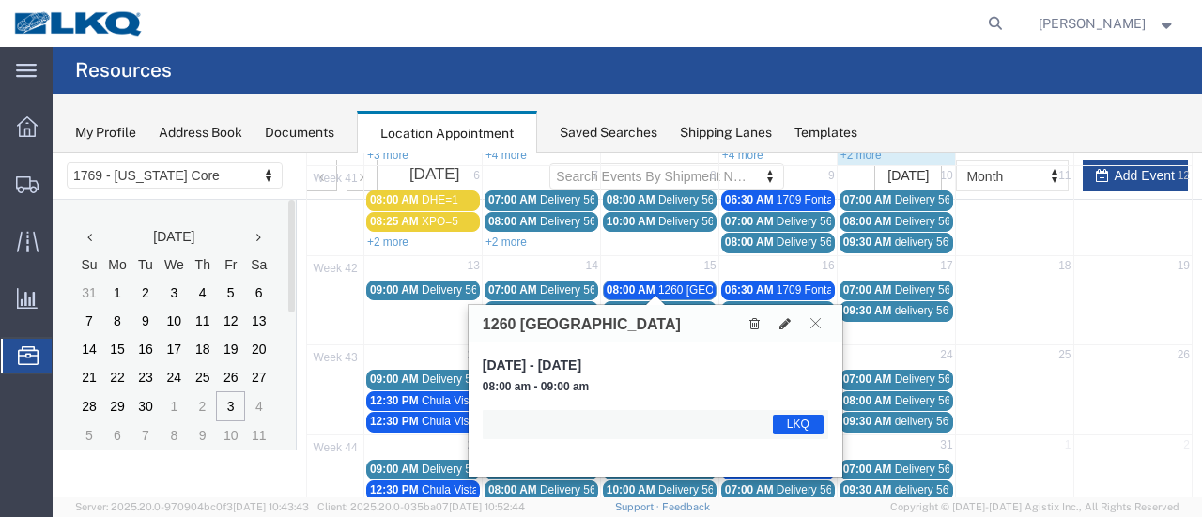
scroll to position [232, 0]
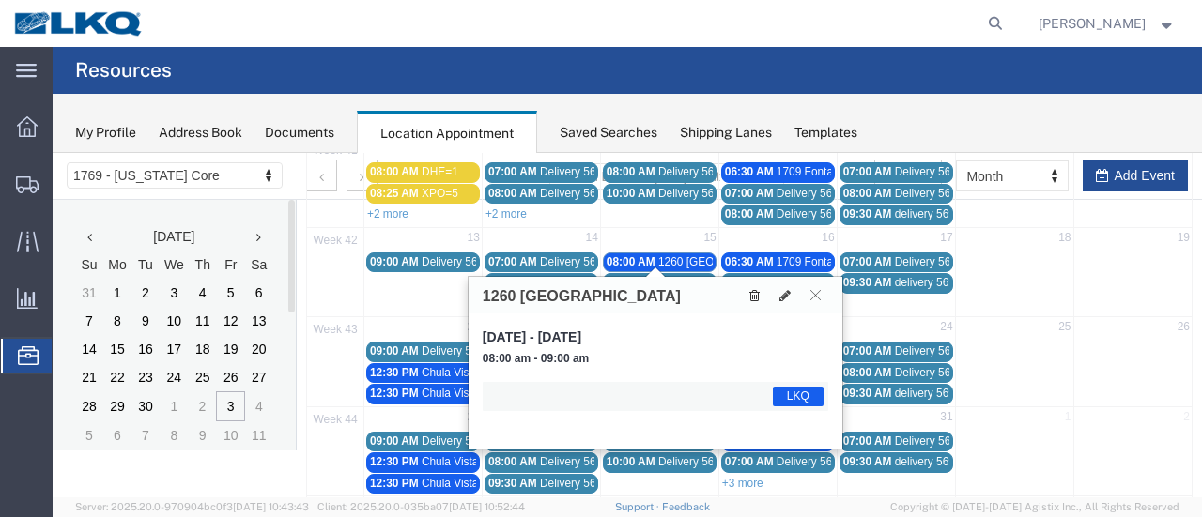
click at [754, 299] on icon at bounding box center [754, 295] width 10 height 13
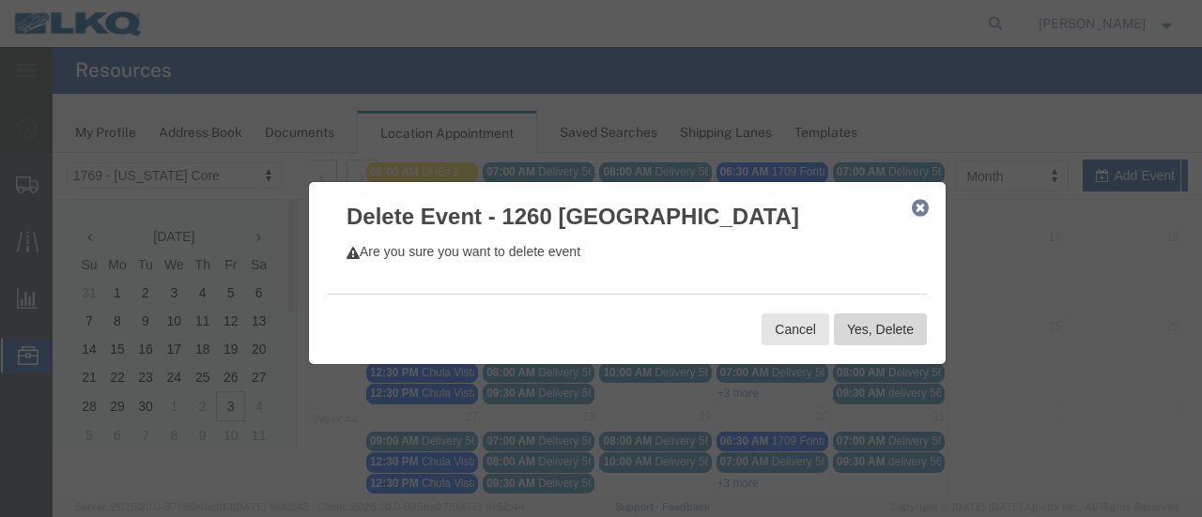
click at [897, 326] on button "Yes, Delete" at bounding box center [880, 330] width 93 height 32
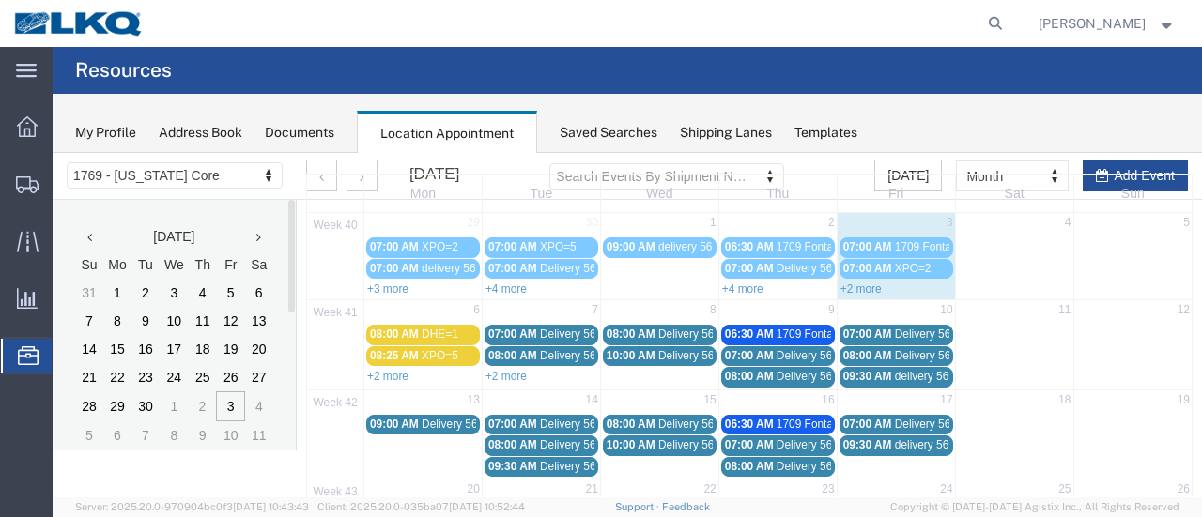
scroll to position [94, 0]
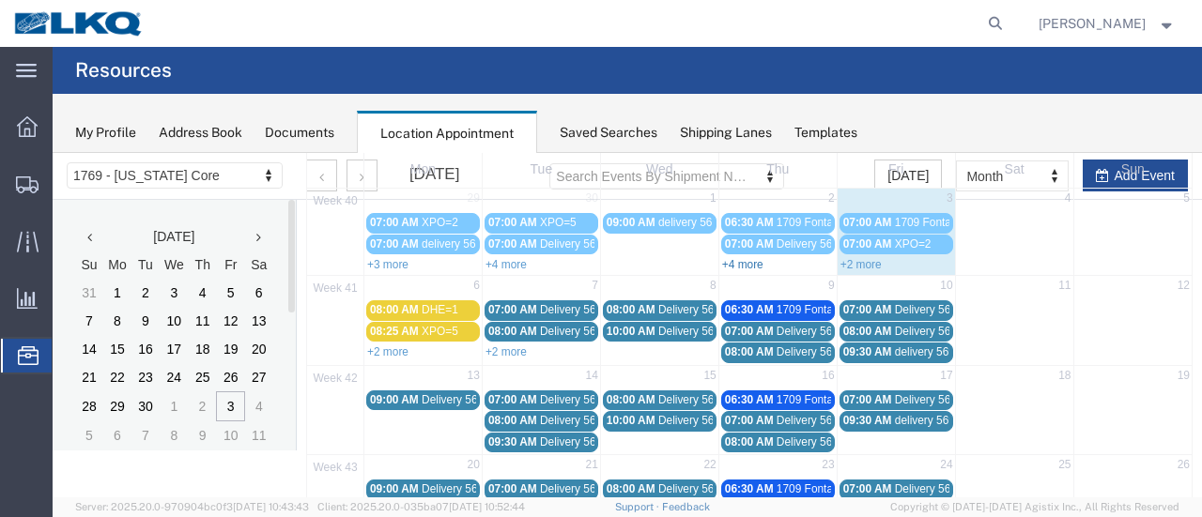
click at [726, 261] on link "+4 more" at bounding box center [742, 264] width 41 height 13
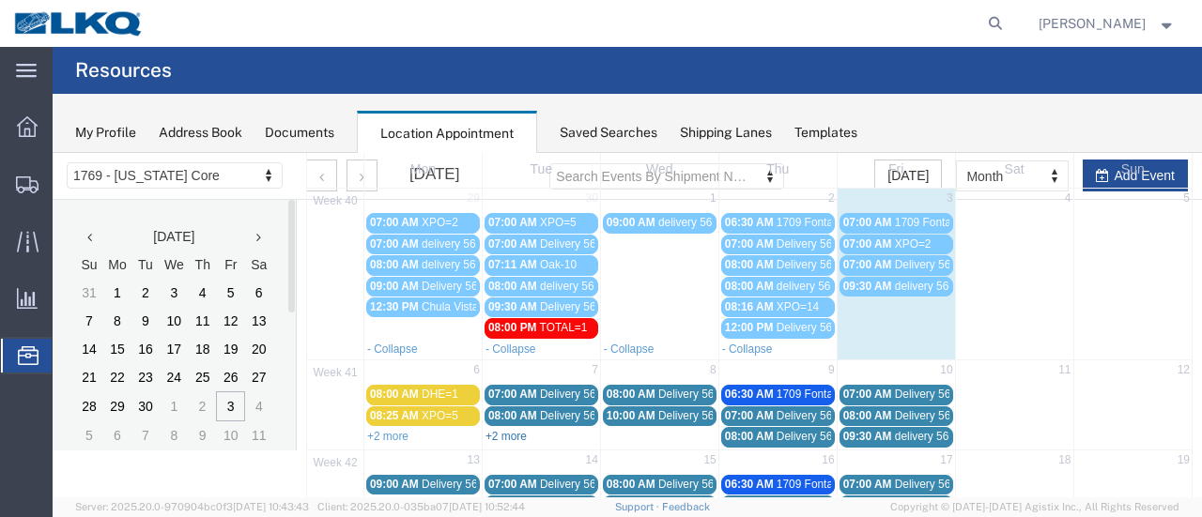
click at [515, 434] on link "+2 more" at bounding box center [505, 436] width 41 height 13
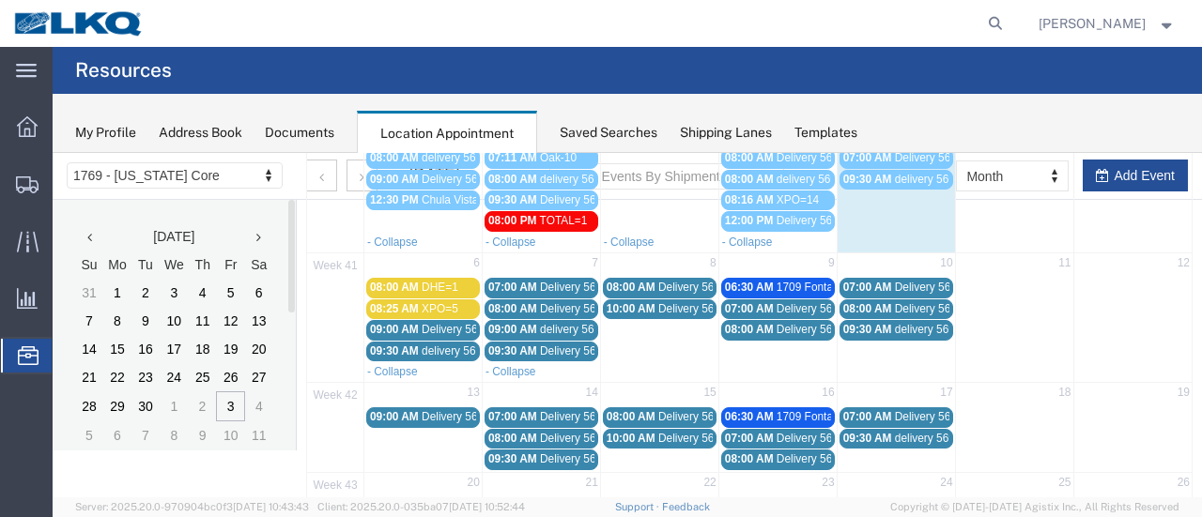
scroll to position [282, 0]
